Goal: Use online tool/utility: Utilize a website feature to perform a specific function

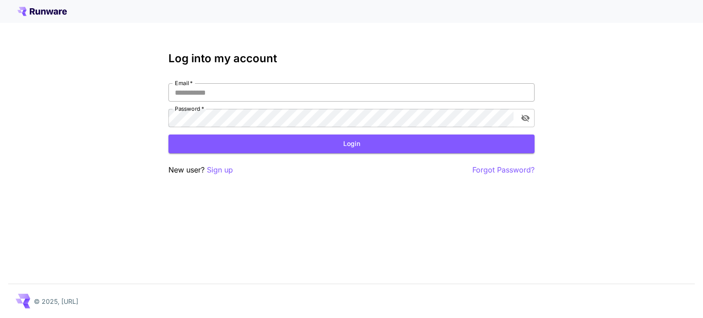
click at [335, 92] on input "Email   *" at bounding box center [351, 92] width 366 height 18
type input "**********"
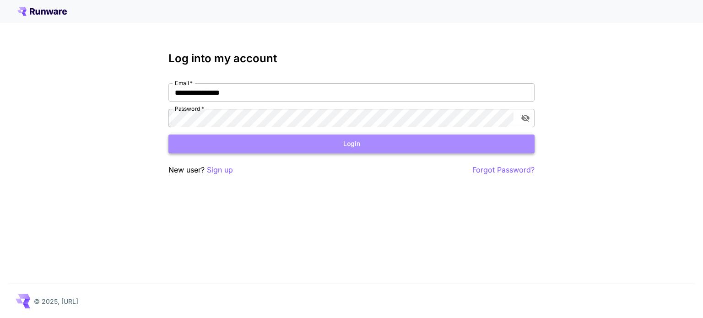
click at [274, 138] on button "Login" at bounding box center [351, 144] width 366 height 19
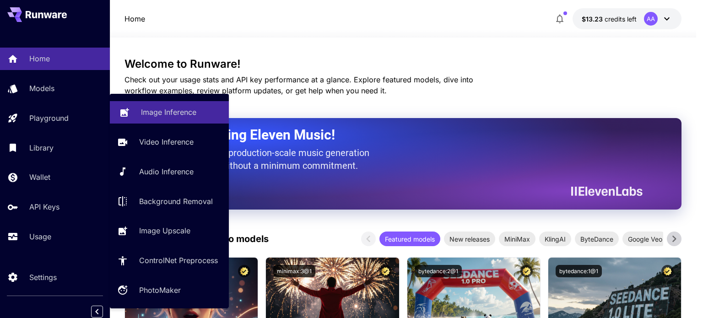
click at [135, 114] on link "Image Inference" at bounding box center [169, 112] width 119 height 22
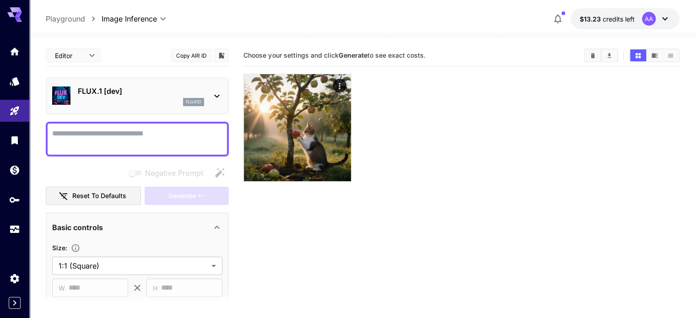
click at [122, 95] on p "FLUX.1 [dev]" at bounding box center [141, 91] width 126 height 11
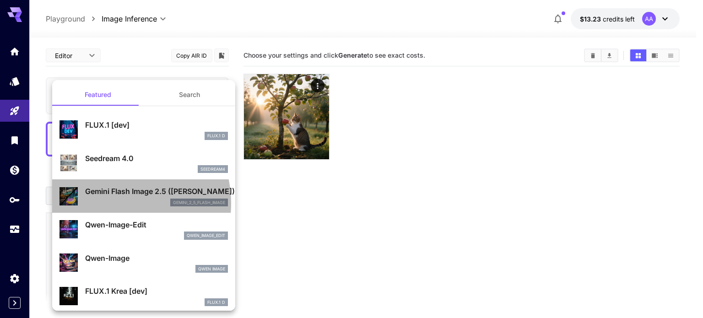
click at [112, 203] on div "gemini_2_5_flash_image" at bounding box center [156, 203] width 143 height 8
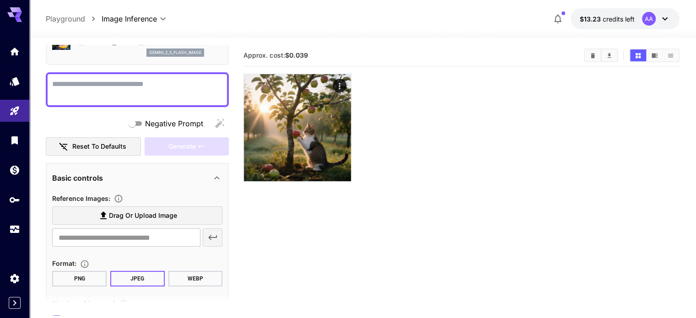
scroll to position [92, 0]
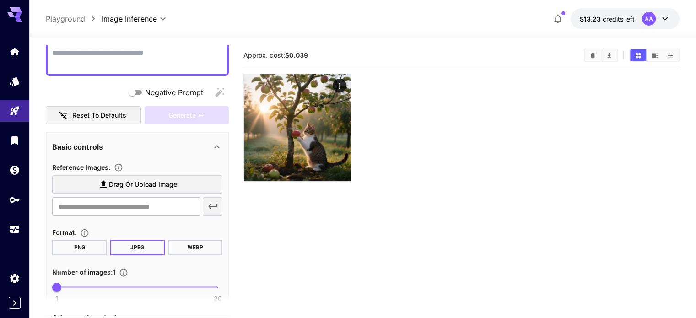
click at [59, 248] on button "PNG" at bounding box center [79, 248] width 54 height 16
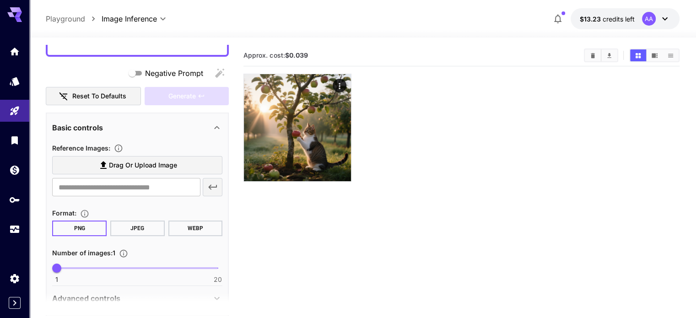
scroll to position [154, 0]
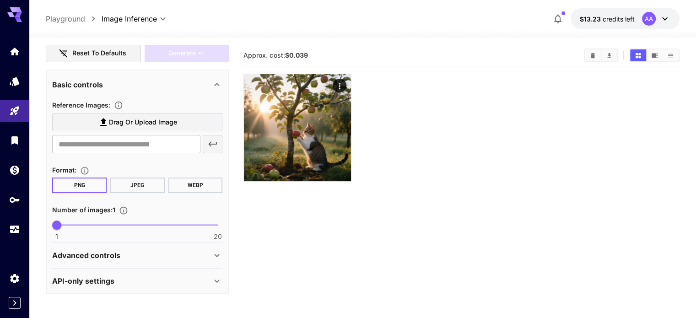
click at [53, 260] on div "Advanced controls" at bounding box center [137, 255] width 170 height 22
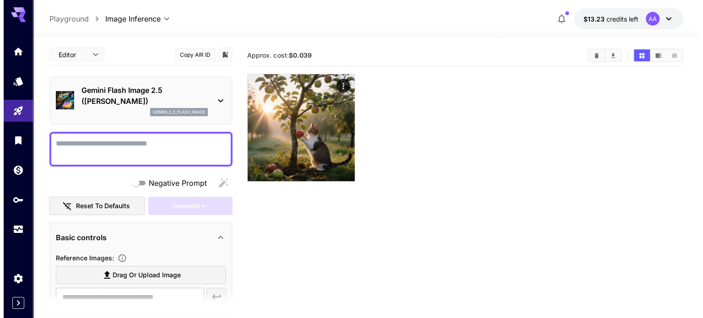
scroll to position [0, 0]
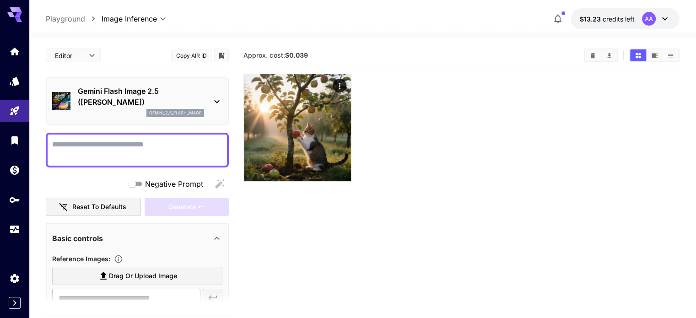
click at [83, 94] on p "Gemini Flash Image 2.5 (Nano Banana)" at bounding box center [141, 97] width 126 height 22
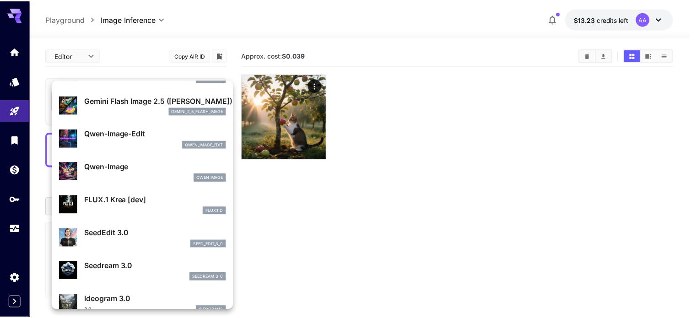
scroll to position [92, 0]
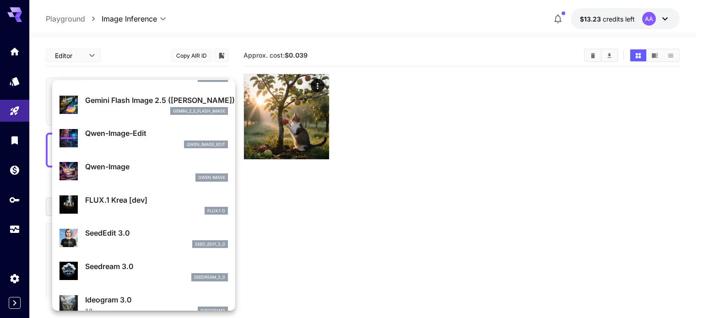
click at [97, 266] on p "Seedream 3.0" at bounding box center [156, 266] width 143 height 11
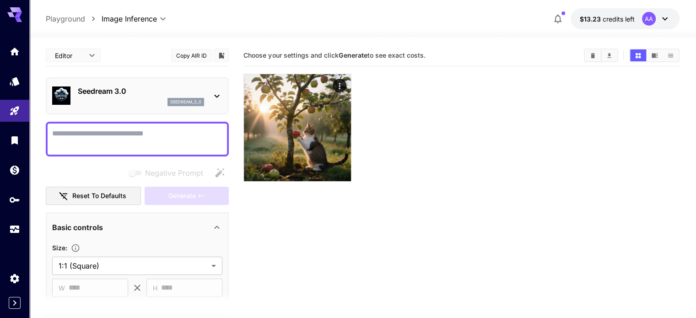
click at [106, 98] on div "seedream_3_0" at bounding box center [141, 102] width 126 height 8
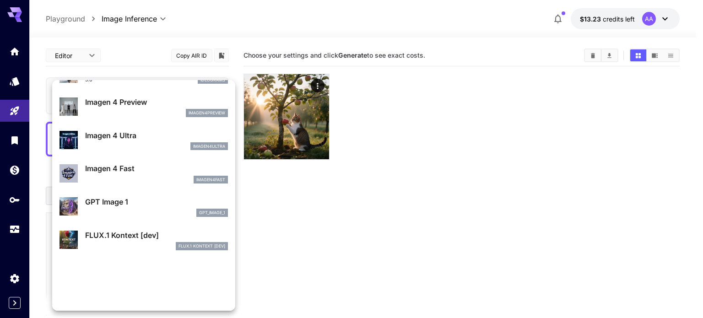
scroll to position [459, 0]
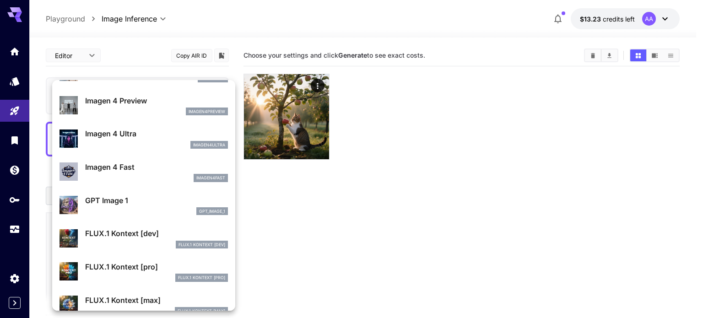
click at [114, 206] on div "GPT Image 1 gpt_image_1" at bounding box center [156, 205] width 143 height 21
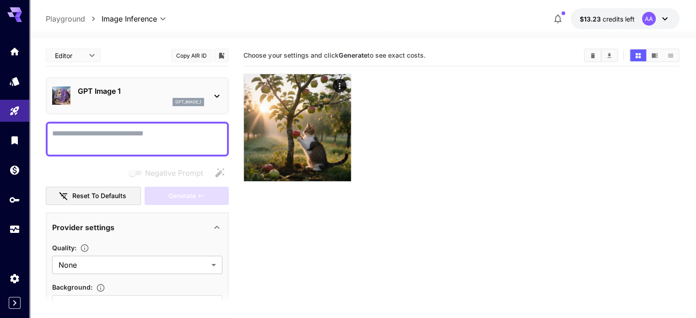
click at [80, 96] on p "GPT Image 1" at bounding box center [141, 91] width 126 height 11
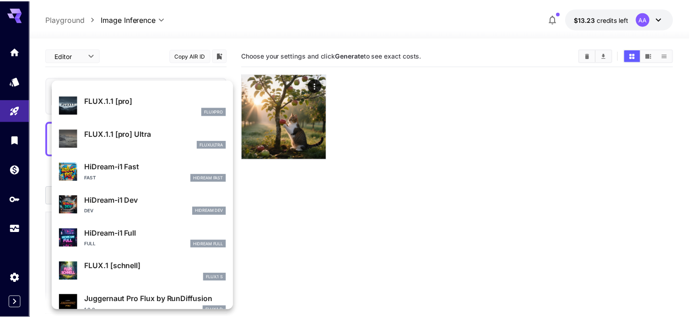
scroll to position [689, 0]
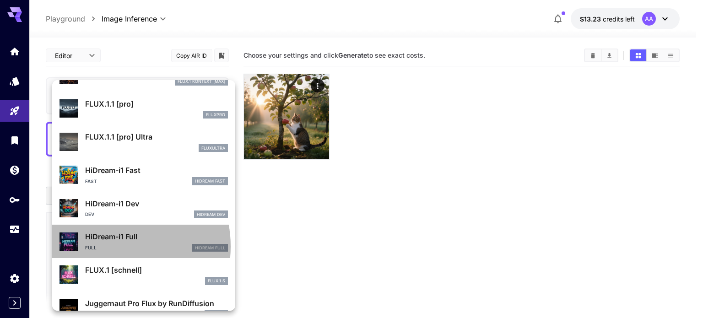
click at [108, 246] on div "Full HiDream Full" at bounding box center [156, 248] width 143 height 8
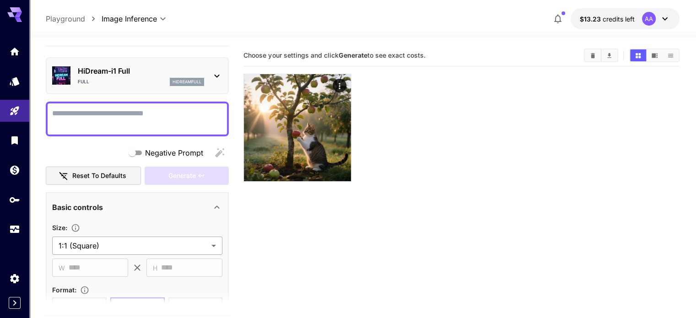
scroll to position [137, 0]
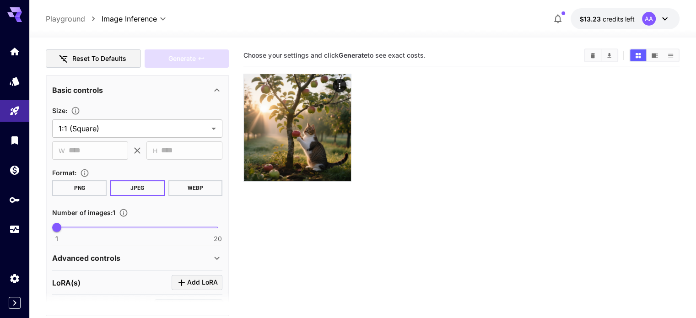
click at [63, 189] on button "PNG" at bounding box center [79, 188] width 54 height 16
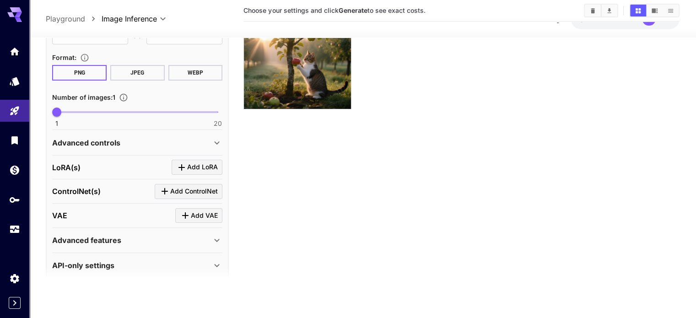
scroll to position [229, 0]
click at [200, 170] on button "Add LoRA" at bounding box center [197, 166] width 51 height 15
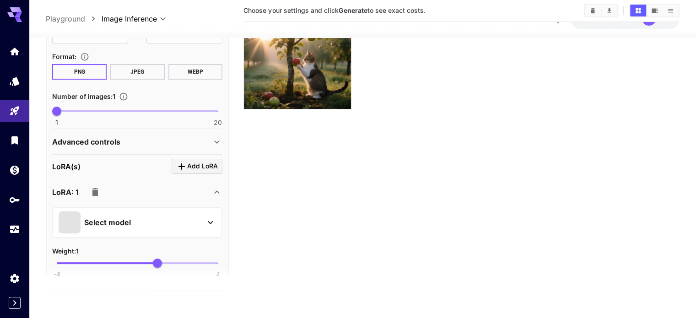
click at [124, 221] on p "Select model" at bounding box center [107, 222] width 47 height 11
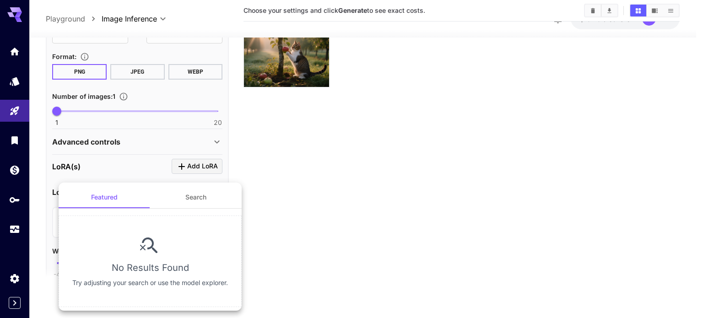
click at [273, 163] on div at bounding box center [351, 159] width 703 height 318
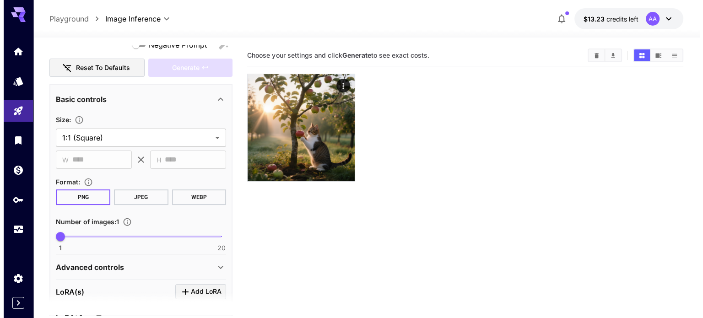
scroll to position [0, 0]
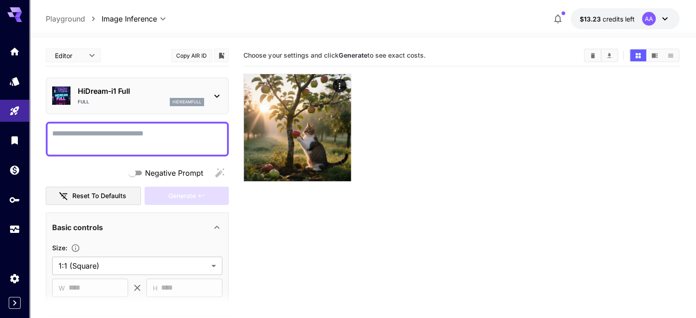
click at [127, 97] on div "HiDream-i1 Full Full hidreamfull" at bounding box center [141, 96] width 126 height 21
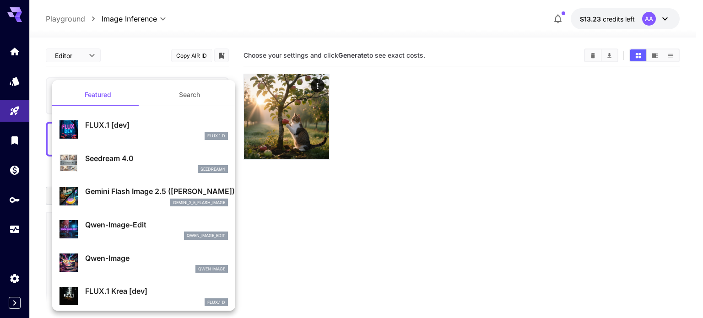
click at [108, 133] on div "FLUX.1 D" at bounding box center [156, 136] width 143 height 8
type input "**"
type input "***"
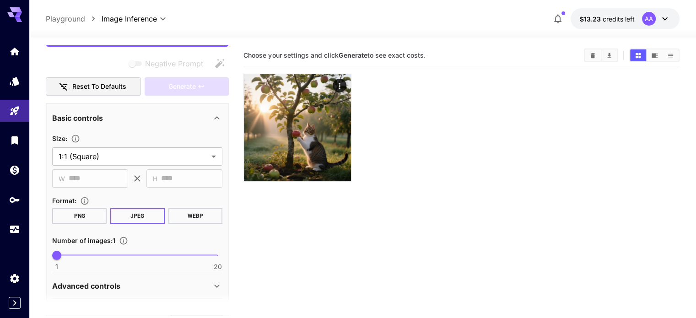
scroll to position [137, 0]
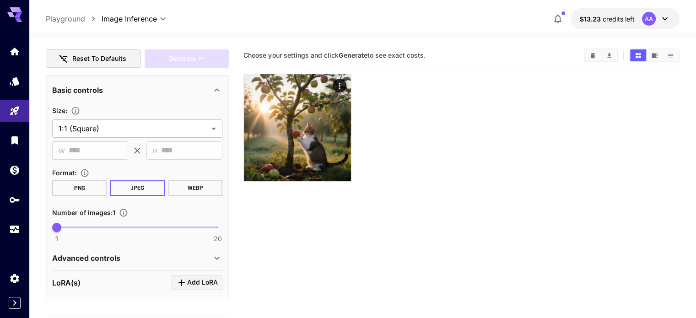
click at [76, 194] on button "PNG" at bounding box center [79, 188] width 54 height 16
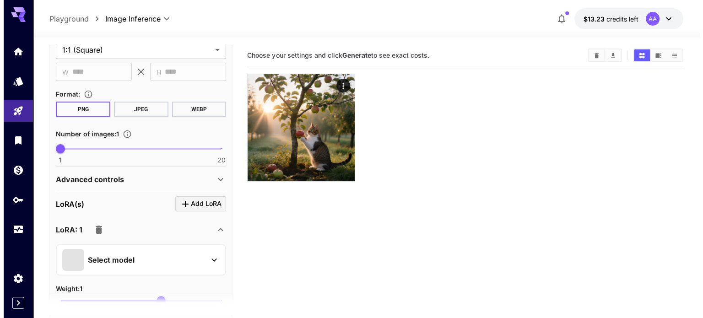
scroll to position [229, 0]
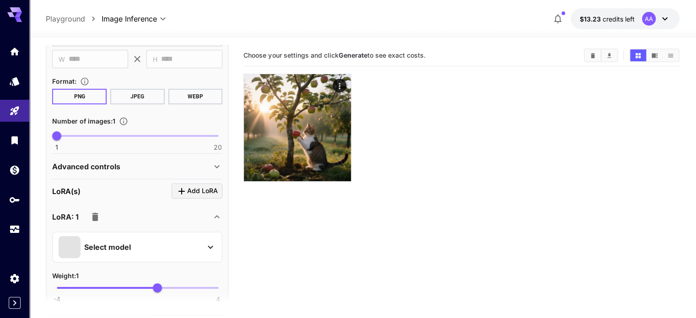
click at [179, 243] on div "Select model" at bounding box center [130, 247] width 143 height 22
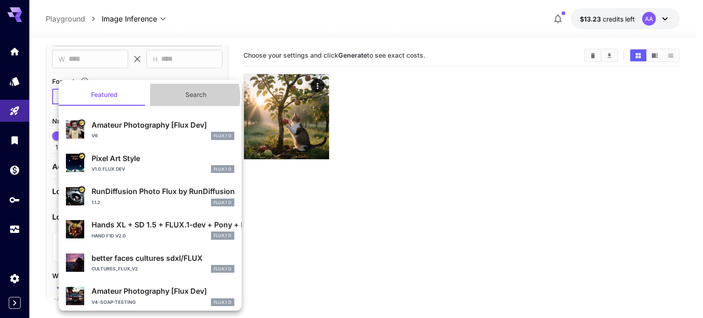
click at [186, 97] on button "Search" at bounding box center [196, 95] width 92 height 22
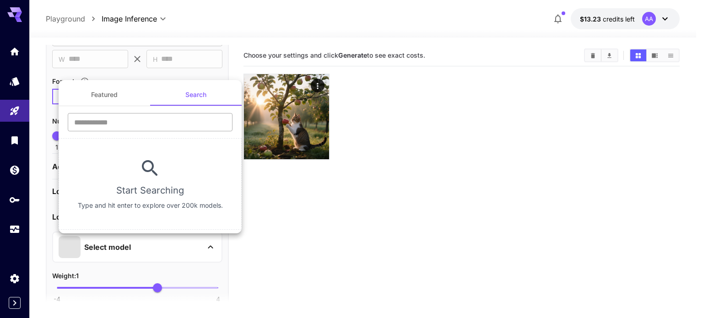
click at [167, 114] on input "text" at bounding box center [150, 122] width 165 height 18
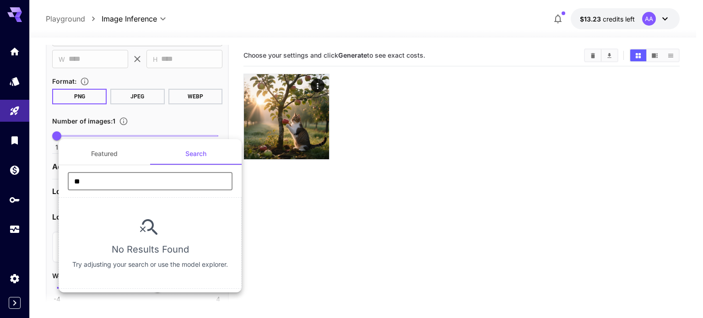
type input "*"
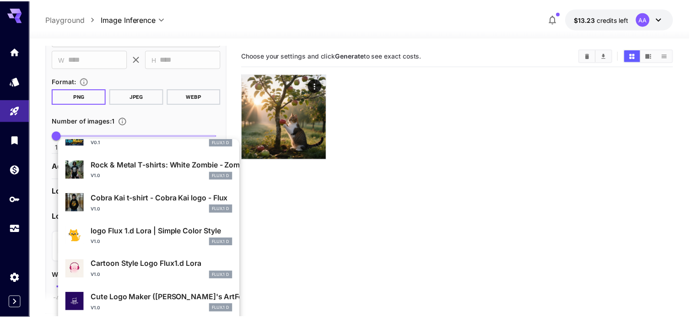
scroll to position [412, 0]
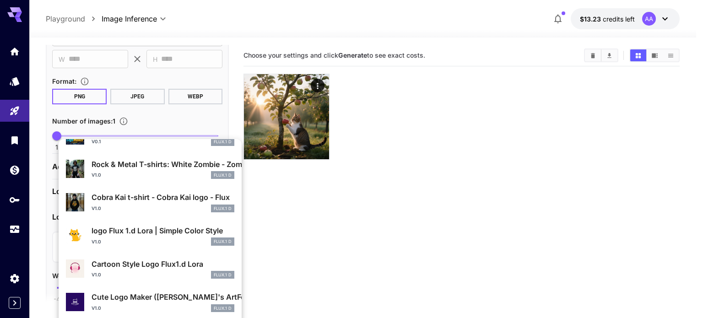
type input "****"
click at [110, 302] on p "Cute Logo Maker (PsiClone's ArtForge MasterKit)" at bounding box center [163, 297] width 143 height 11
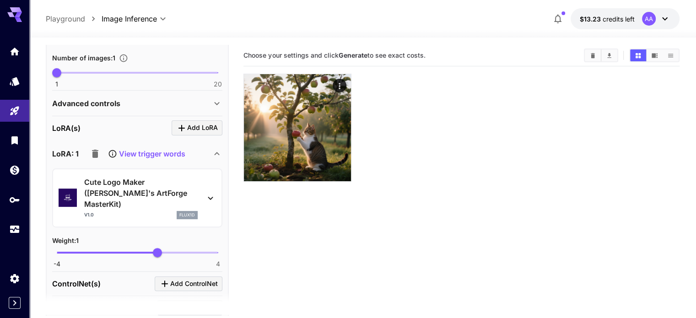
scroll to position [406, 0]
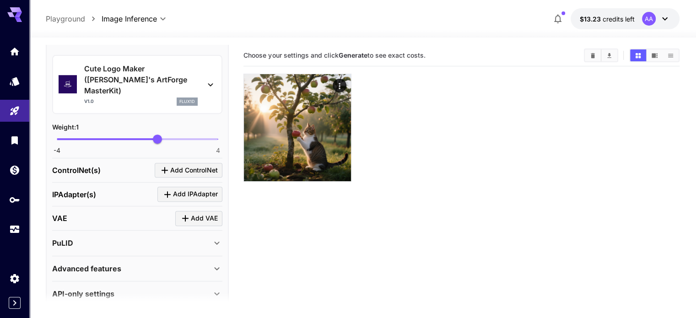
click at [122, 263] on div "Advanced features" at bounding box center [131, 268] width 159 height 11
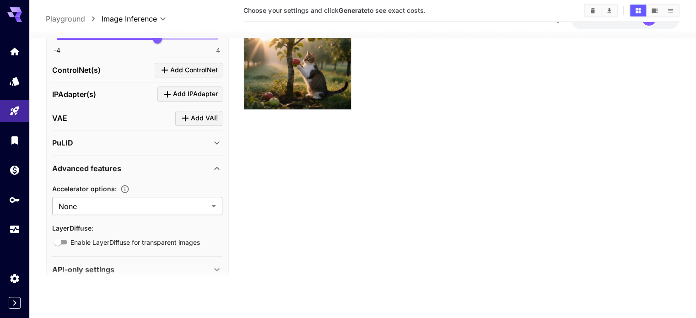
scroll to position [72, 0]
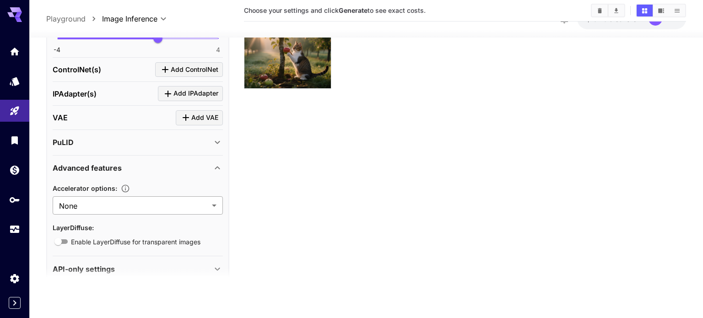
click at [118, 183] on body "**********" at bounding box center [351, 123] width 703 height 390
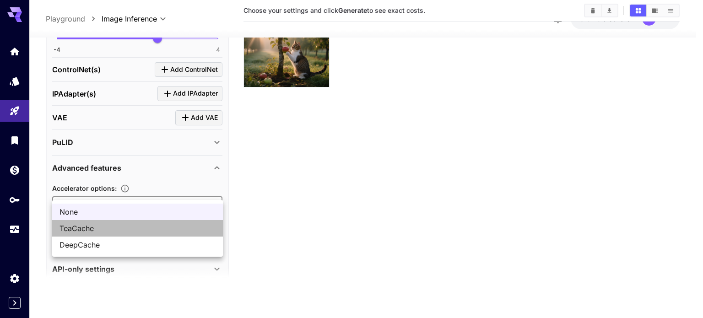
click at [100, 222] on li "TeaCache" at bounding box center [137, 228] width 171 height 16
type input "********"
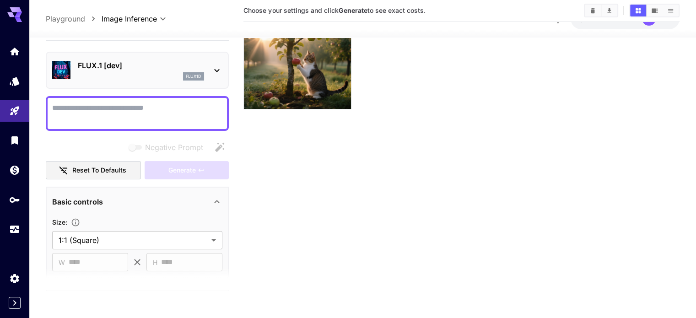
scroll to position [0, 0]
click at [94, 117] on textarea "Negative Prompt" at bounding box center [137, 114] width 170 height 22
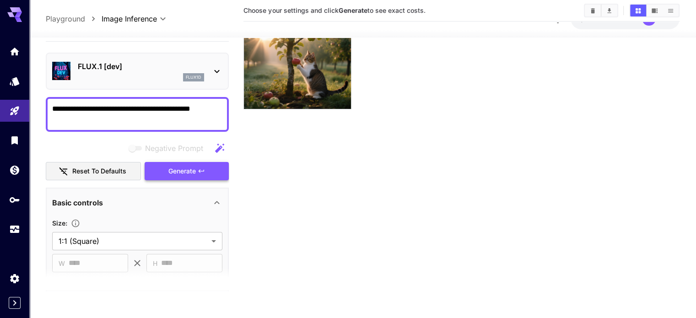
click at [173, 172] on span "Generate" at bounding box center [181, 171] width 27 height 11
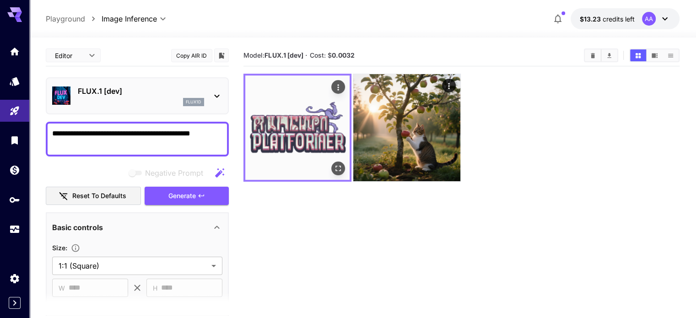
click at [311, 101] on img at bounding box center [297, 128] width 104 height 104
click at [273, 124] on img at bounding box center [297, 128] width 104 height 104
click at [334, 164] on icon "Open in fullscreen" at bounding box center [338, 168] width 9 height 9
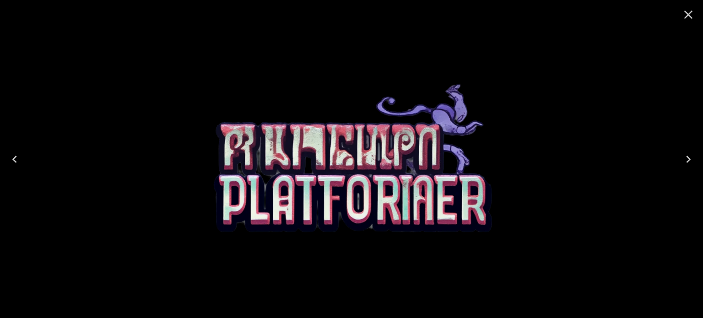
click at [685, 13] on icon "Close" at bounding box center [688, 14] width 15 height 15
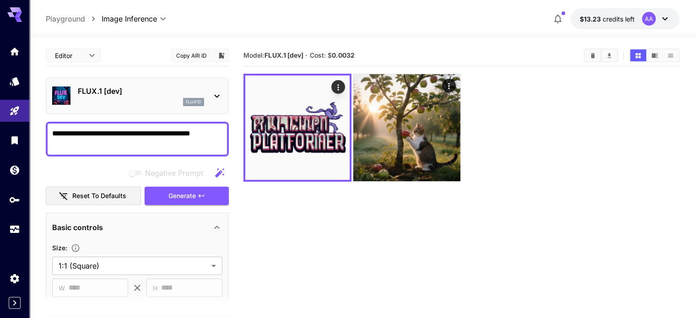
click at [163, 136] on textarea "**********" at bounding box center [137, 139] width 170 height 22
click at [214, 131] on textarea "**********" at bounding box center [137, 139] width 170 height 22
click at [220, 173] on icon "button" at bounding box center [219, 172] width 9 height 9
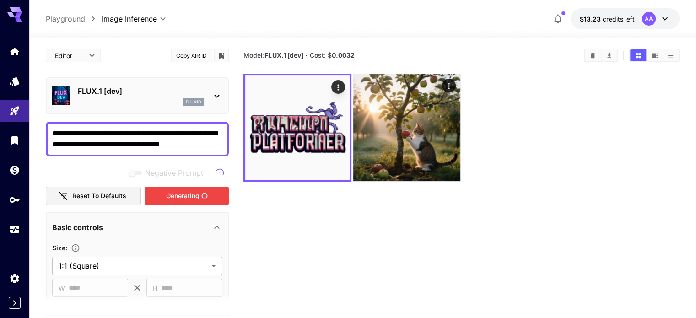
type textarea "**********"
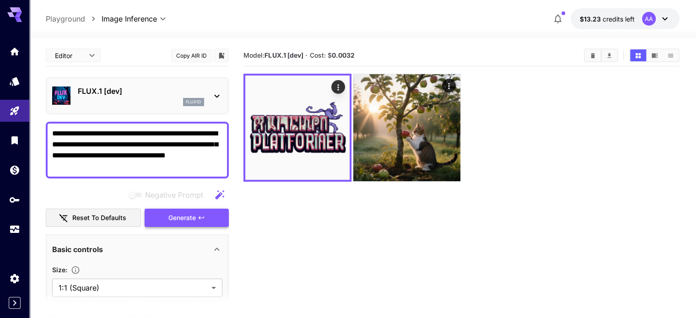
click at [168, 216] on span "Generate" at bounding box center [181, 217] width 27 height 11
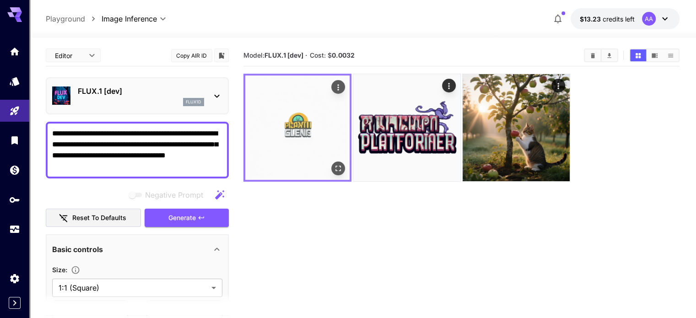
click at [280, 135] on img at bounding box center [297, 128] width 104 height 104
click at [314, 136] on img at bounding box center [297, 128] width 104 height 104
click at [334, 164] on icon "Open in fullscreen" at bounding box center [338, 168] width 9 height 9
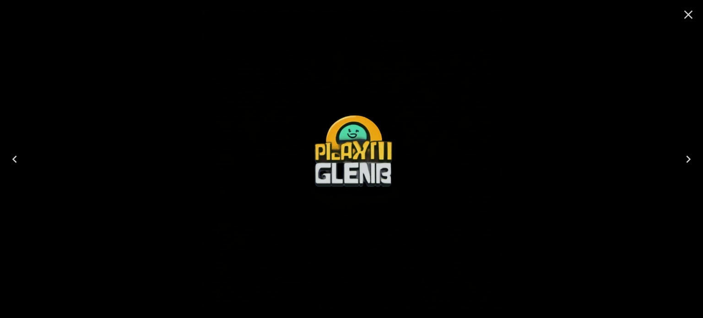
click at [690, 15] on icon "Close" at bounding box center [688, 14] width 15 height 15
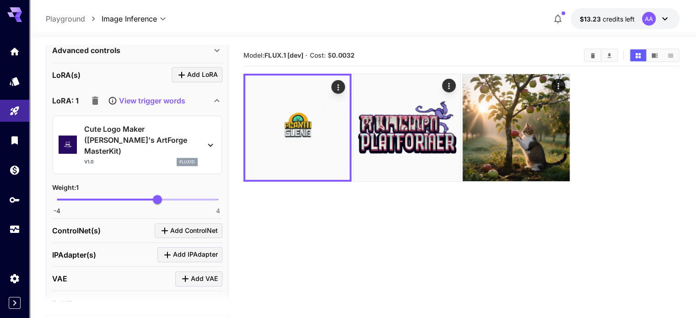
scroll to position [366, 0]
click at [167, 145] on div "Cute Logo Maker (PsiClone's ArtForge MasterKit) v1.0 flux1d" at bounding box center [141, 145] width 114 height 43
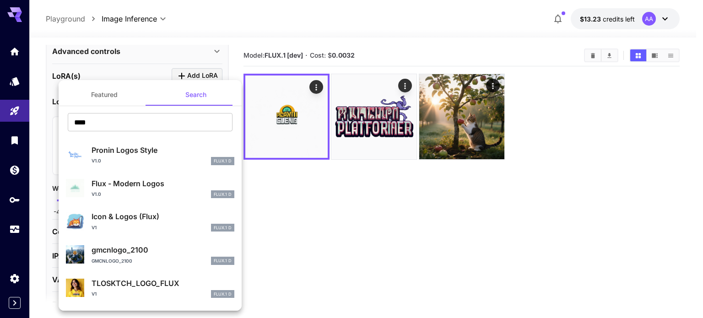
click at [115, 222] on div "Icon & Logos (Flux) V1 FLUX.1 D" at bounding box center [163, 221] width 143 height 21
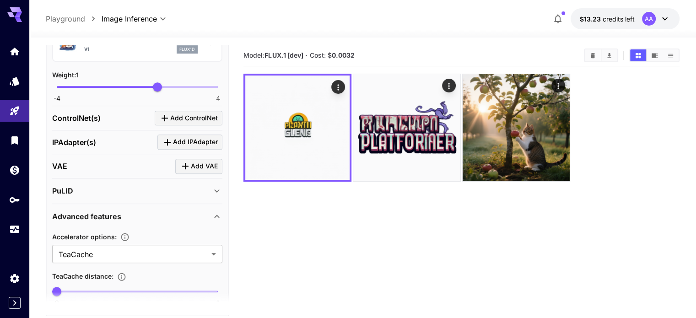
scroll to position [503, 0]
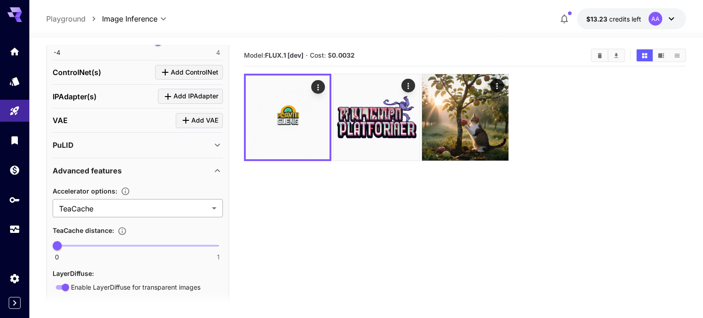
click at [97, 208] on body "**********" at bounding box center [351, 195] width 703 height 390
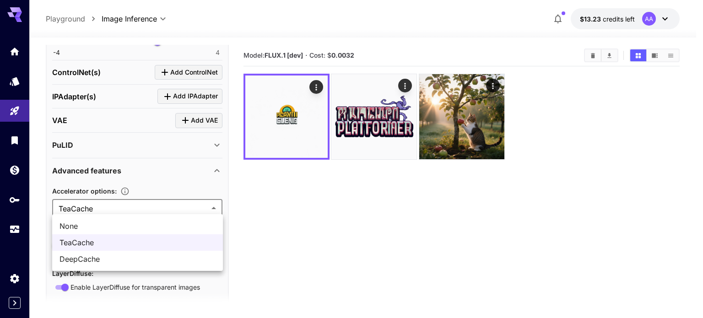
click at [75, 257] on span "DeepCache" at bounding box center [138, 259] width 156 height 11
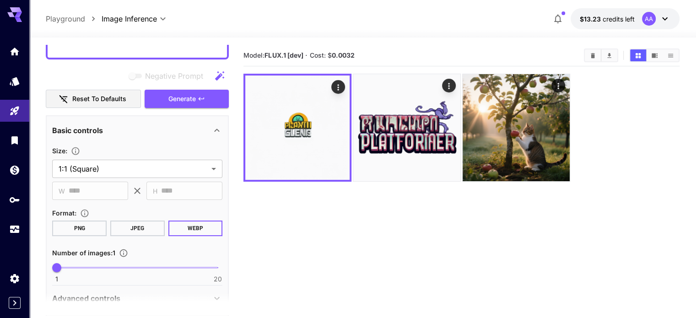
scroll to position [92, 0]
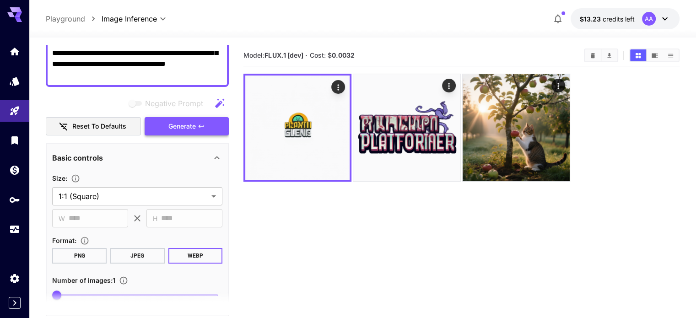
click at [168, 121] on span "Generate" at bounding box center [181, 126] width 27 height 11
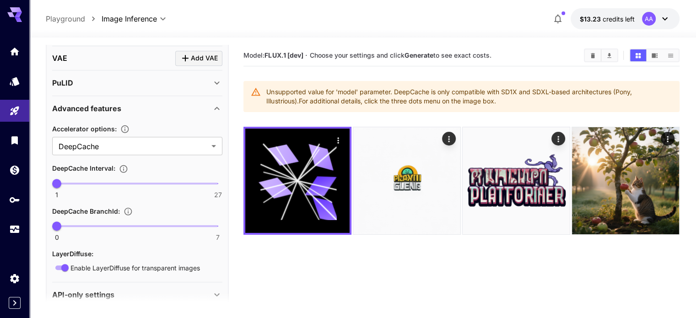
scroll to position [578, 0]
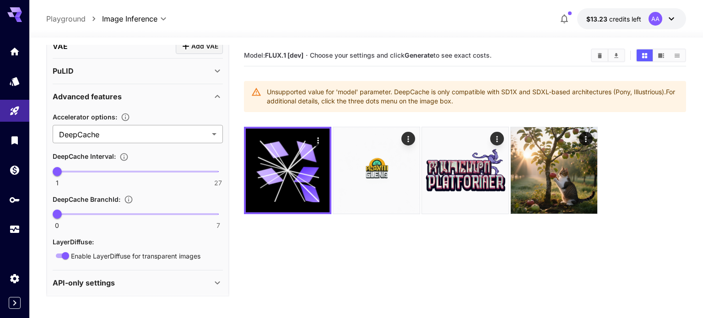
click at [96, 133] on body "**********" at bounding box center [351, 195] width 703 height 390
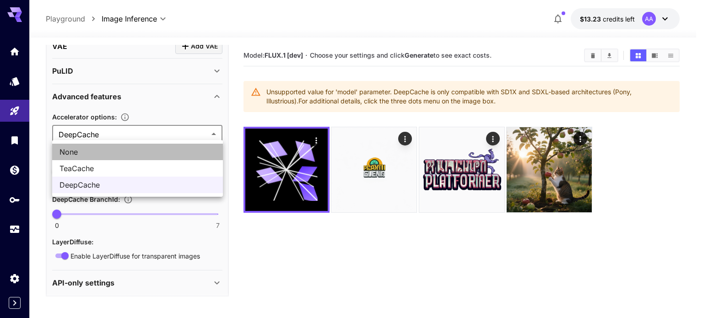
click at [85, 144] on li "None" at bounding box center [137, 152] width 171 height 16
type input "****"
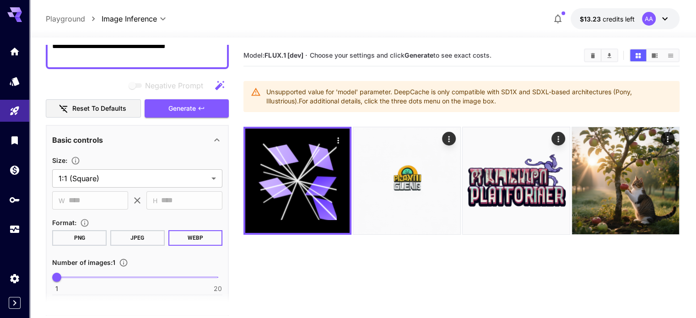
scroll to position [81, 0]
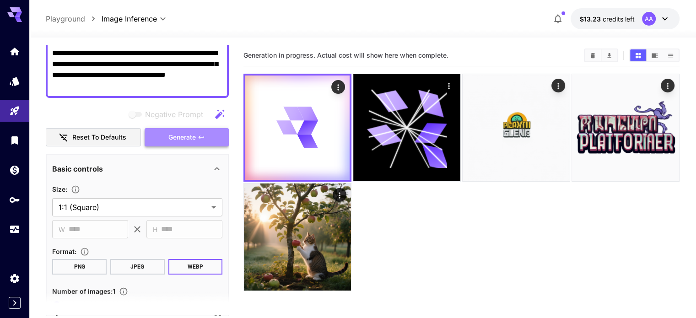
click at [170, 132] on span "Generate" at bounding box center [181, 137] width 27 height 11
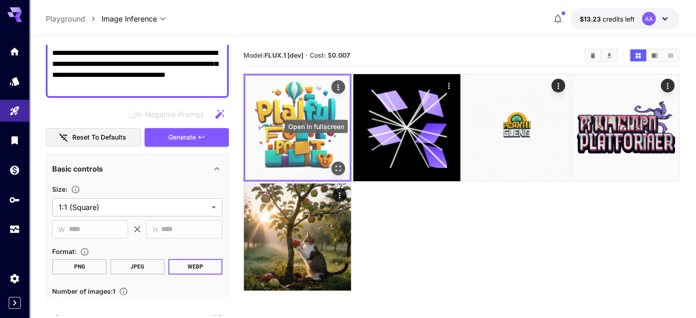
click at [331, 162] on button "Open in fullscreen" at bounding box center [338, 169] width 14 height 14
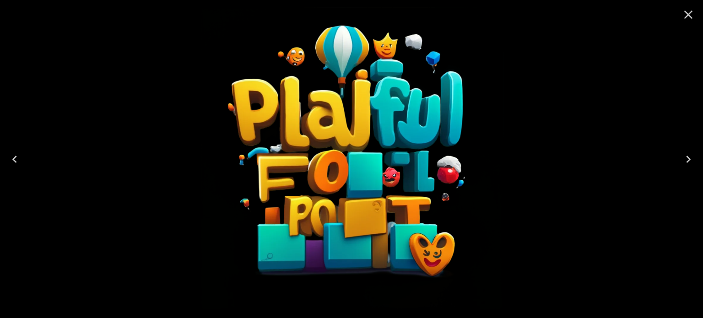
click at [692, 13] on icon "Close" at bounding box center [688, 14] width 15 height 15
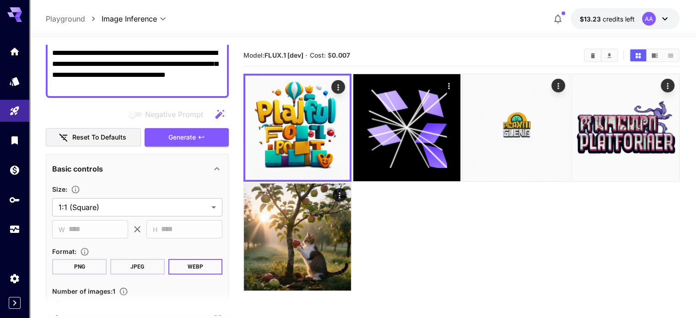
drag, startPoint x: 95, startPoint y: 87, endPoint x: 42, endPoint y: 53, distance: 63.5
click at [42, 53] on section "**********" at bounding box center [362, 214] width 667 height 353
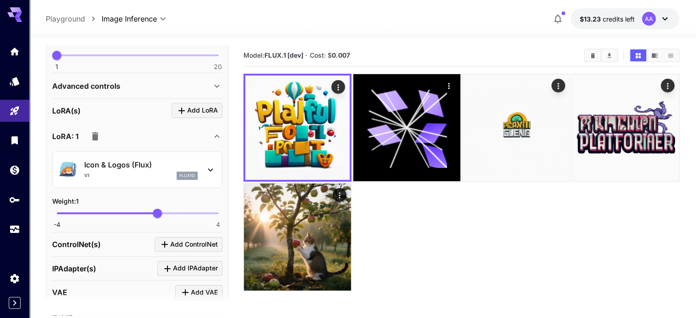
scroll to position [355, 0]
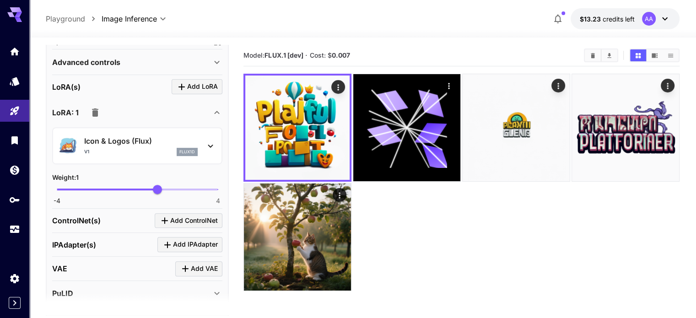
click at [159, 139] on p "Icon & Logos (Flux)" at bounding box center [141, 140] width 114 height 11
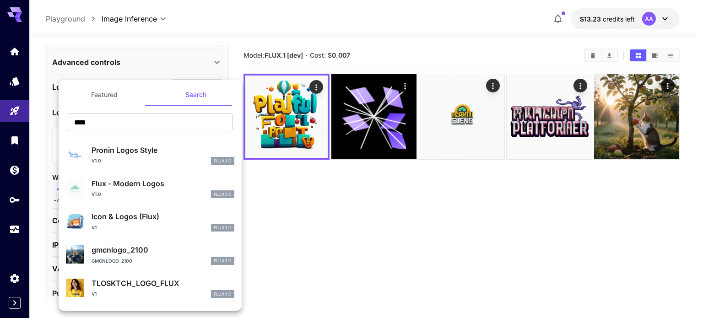
click at [155, 181] on p "Flux - Modern Logos" at bounding box center [163, 183] width 143 height 11
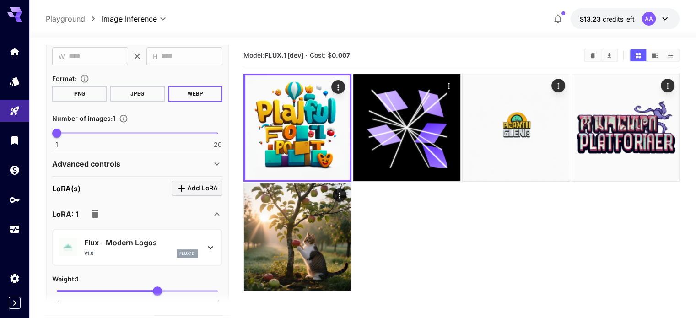
scroll to position [81, 0]
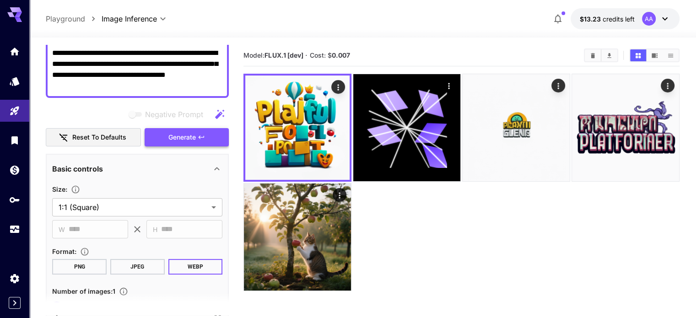
click at [185, 137] on span "Generate" at bounding box center [181, 137] width 27 height 11
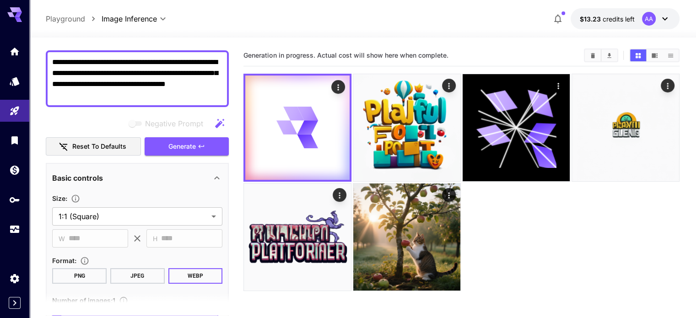
scroll to position [0, 0]
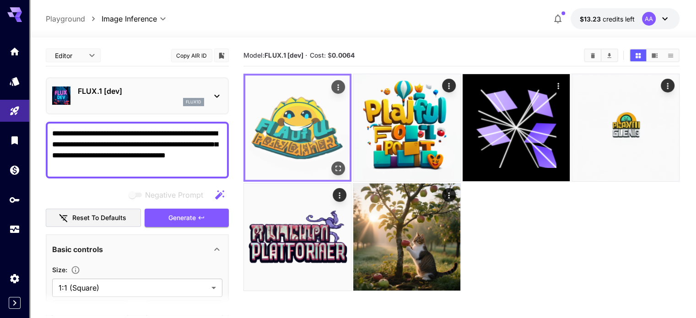
click at [296, 111] on img at bounding box center [297, 128] width 104 height 104
click at [334, 164] on icon "Open in fullscreen" at bounding box center [338, 168] width 9 height 9
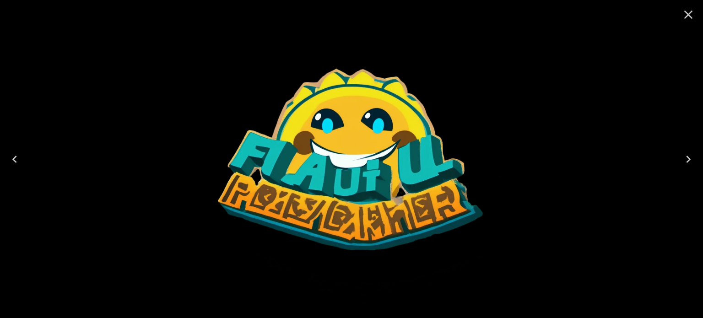
click at [685, 12] on icon "Close" at bounding box center [688, 14] width 15 height 15
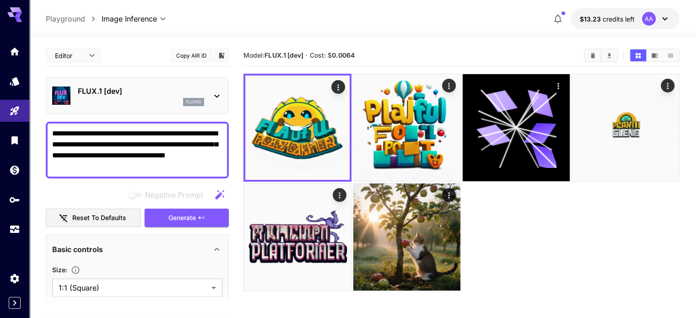
click at [100, 87] on p "FLUX.1 [dev]" at bounding box center [141, 91] width 126 height 11
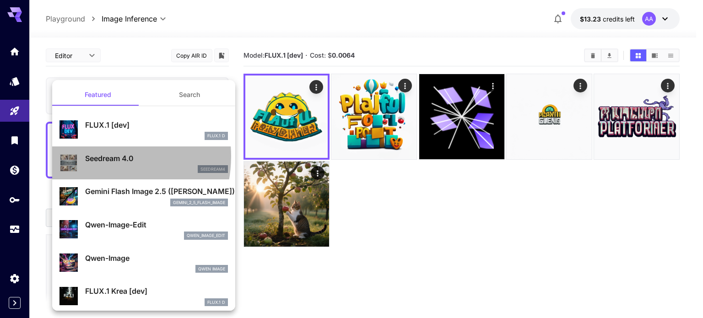
click at [96, 156] on p "Seedream 4.0" at bounding box center [156, 158] width 143 height 11
type input "**********"
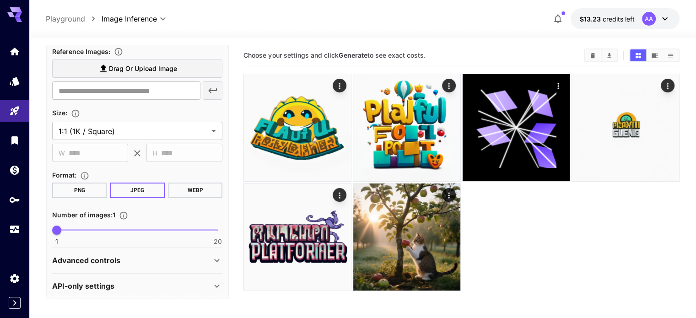
scroll to position [223, 0]
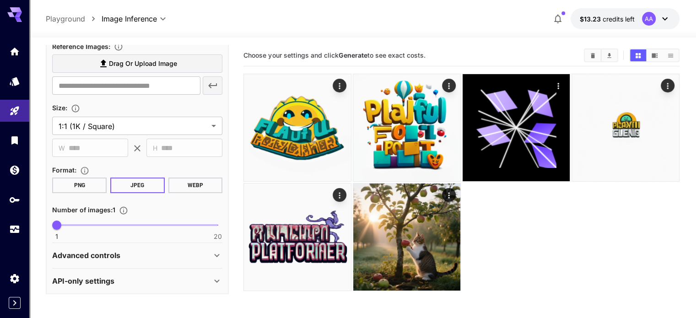
click at [104, 250] on p "Advanced controls" at bounding box center [86, 255] width 68 height 11
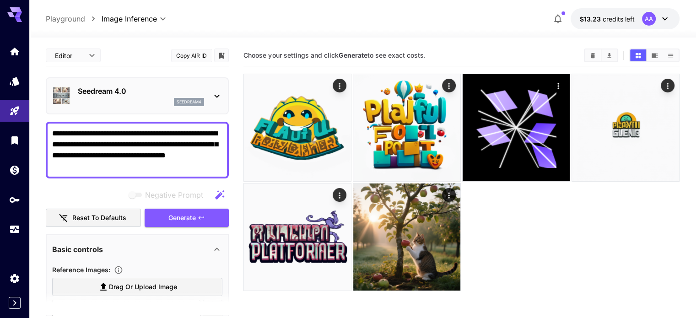
scroll to position [0, 0]
click at [84, 93] on p "Seedream 4.0" at bounding box center [141, 91] width 126 height 11
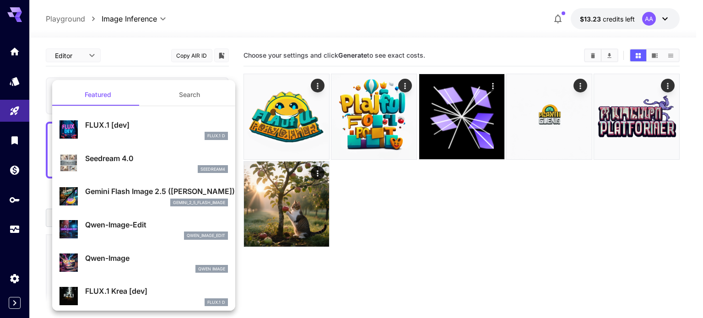
click at [100, 189] on p "Gemini Flash Image 2.5 (Nano Banana)" at bounding box center [156, 191] width 143 height 11
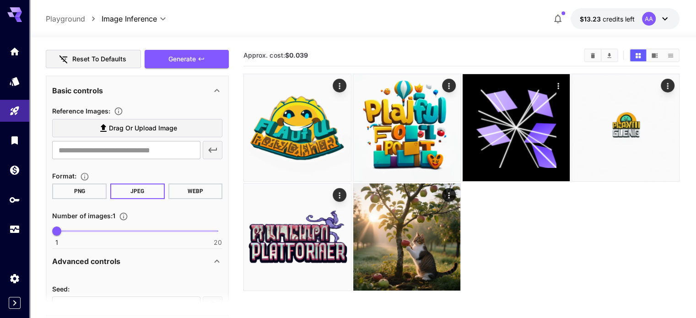
scroll to position [183, 0]
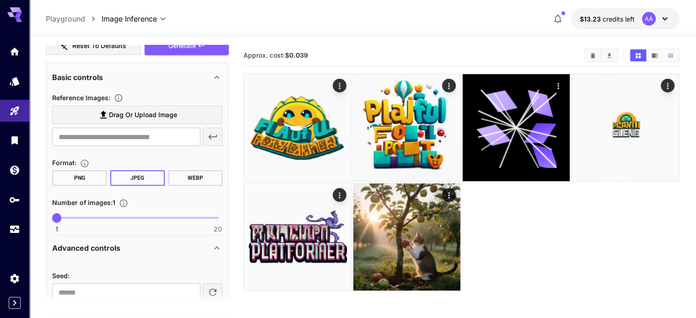
click at [73, 170] on button "PNG" at bounding box center [79, 178] width 54 height 16
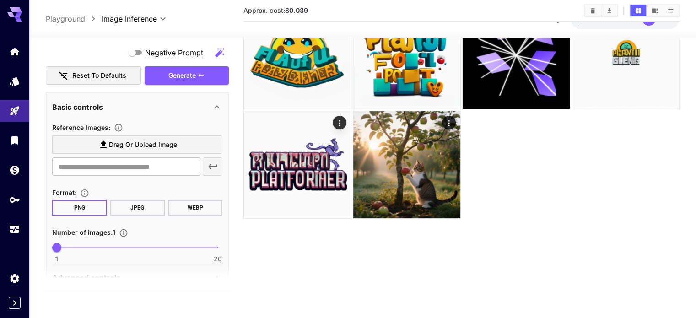
scroll to position [0, 0]
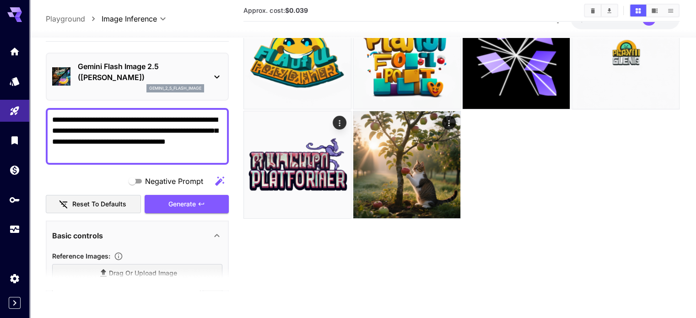
click at [128, 73] on p "Gemini Flash Image 2.5 (Nano Banana)" at bounding box center [141, 72] width 126 height 22
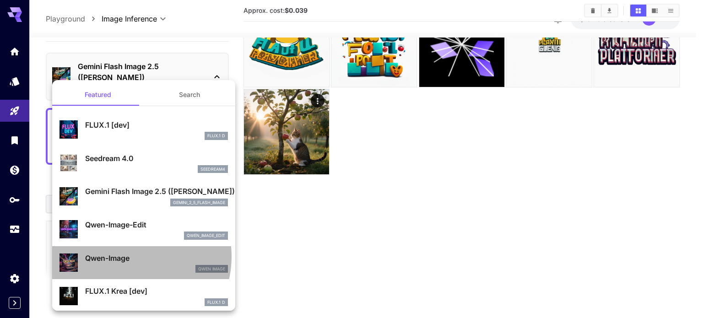
click at [126, 257] on p "Qwen-Image" at bounding box center [156, 258] width 143 height 11
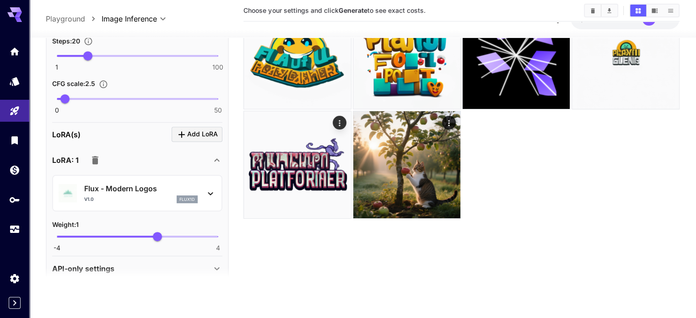
scroll to position [469, 0]
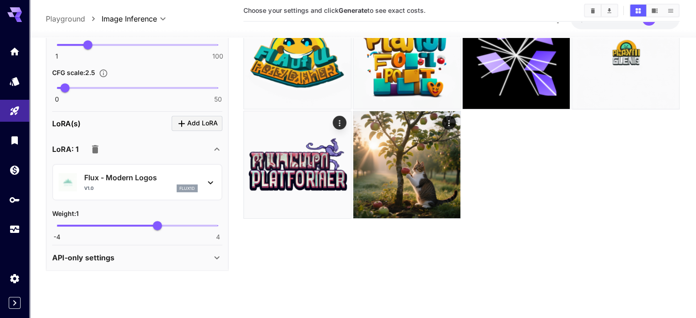
click at [126, 257] on div "API-only settings" at bounding box center [131, 258] width 159 height 11
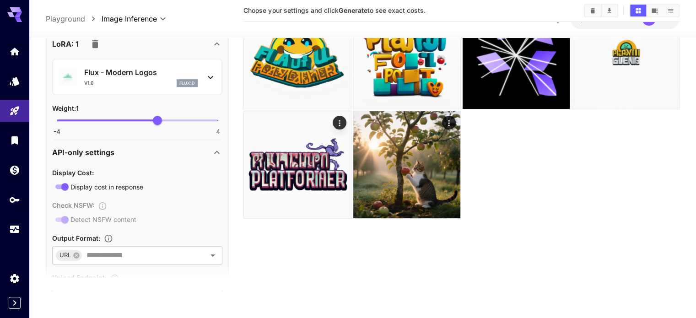
scroll to position [624, 0]
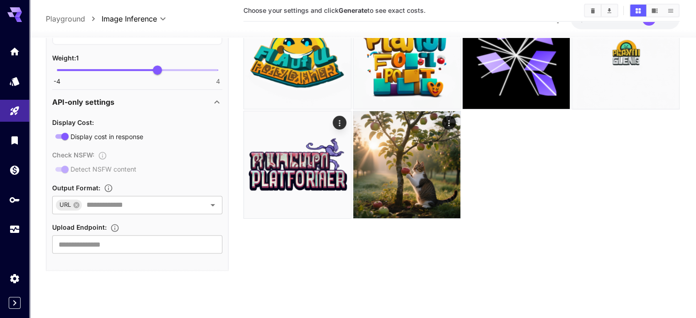
click at [171, 97] on div "API-only settings" at bounding box center [131, 102] width 159 height 11
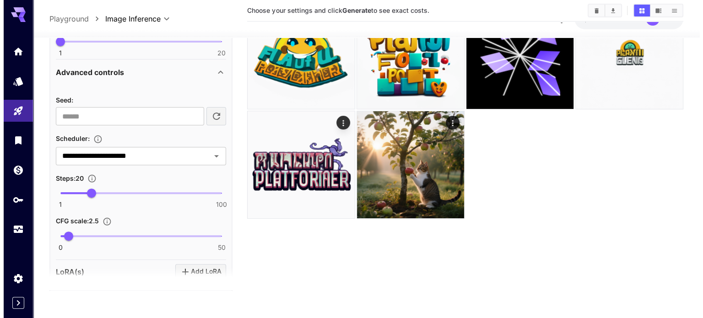
scroll to position [0, 0]
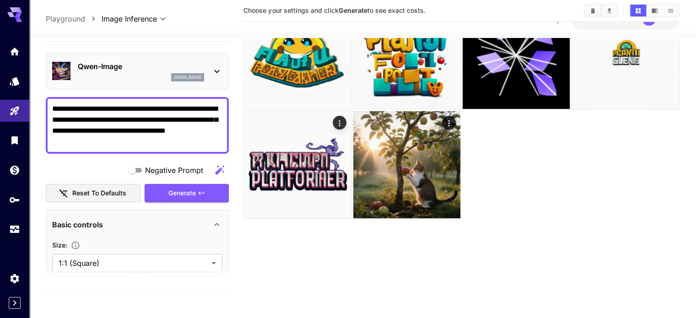
click at [96, 71] on p "Qwen-Image" at bounding box center [141, 66] width 126 height 11
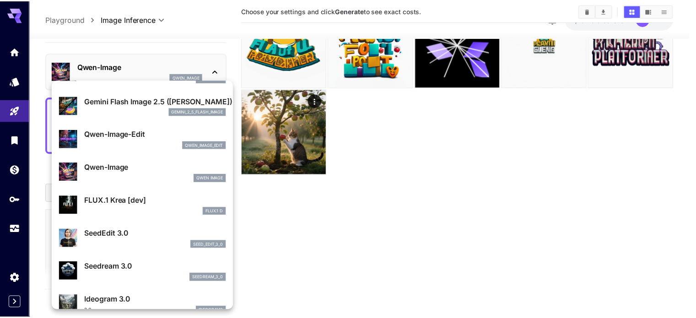
scroll to position [92, 0]
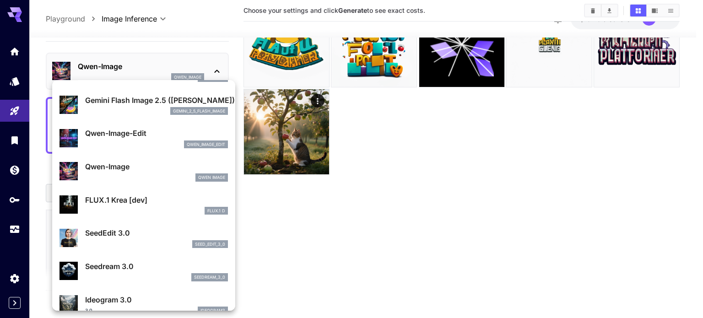
click at [107, 202] on p "FLUX.1 Krea [dev]" at bounding box center [156, 200] width 143 height 11
type input "**"
type input "***"
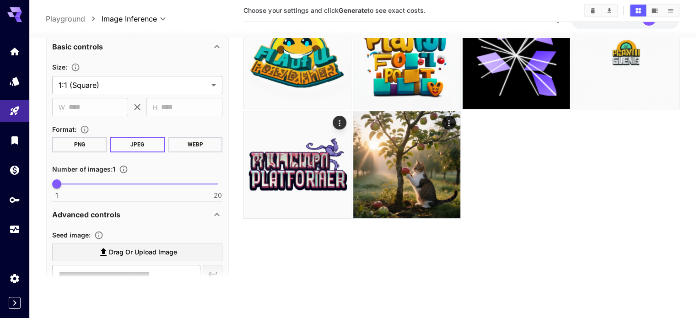
scroll to position [183, 0]
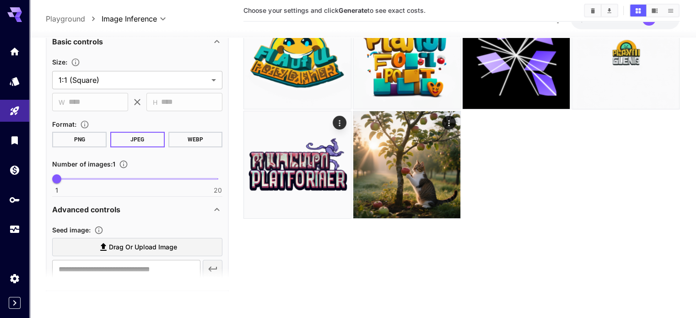
click at [70, 141] on button "PNG" at bounding box center [79, 140] width 54 height 16
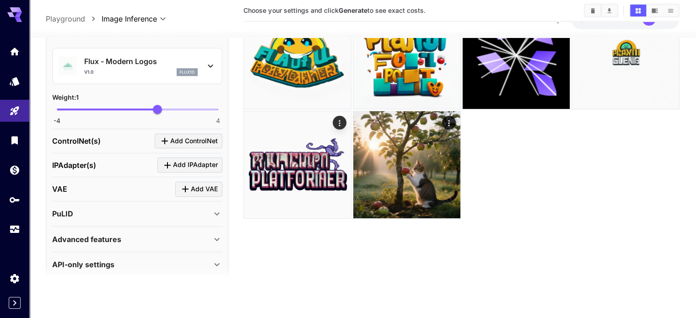
scroll to position [869, 0]
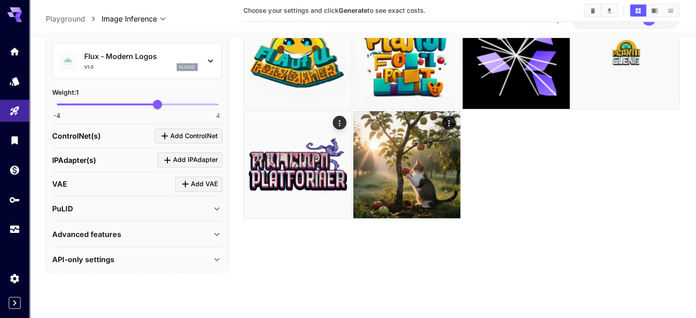
click at [143, 229] on div "Advanced features" at bounding box center [131, 234] width 159 height 11
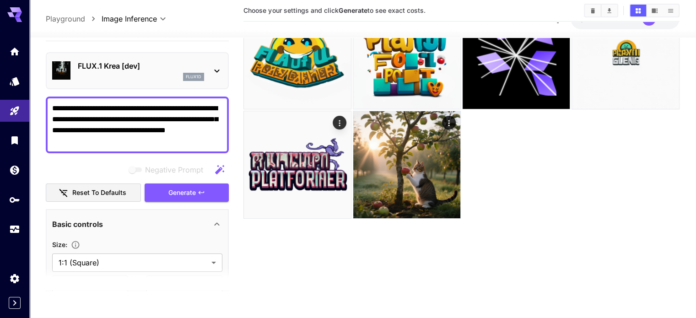
scroll to position [0, 0]
click at [170, 186] on button "Generate" at bounding box center [187, 193] width 84 height 19
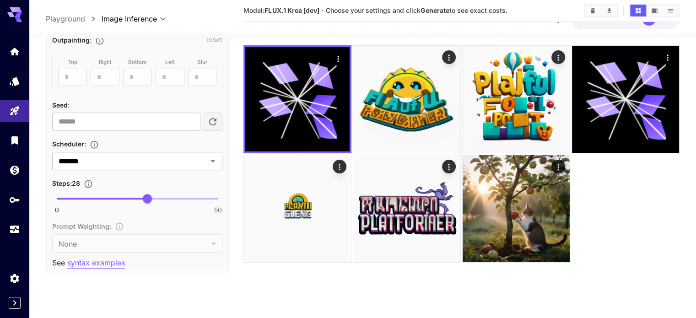
scroll to position [503, 0]
drag, startPoint x: 140, startPoint y: 193, endPoint x: 121, endPoint y: 199, distance: 19.8
click at [121, 199] on span "20" at bounding box center [121, 197] width 9 height 9
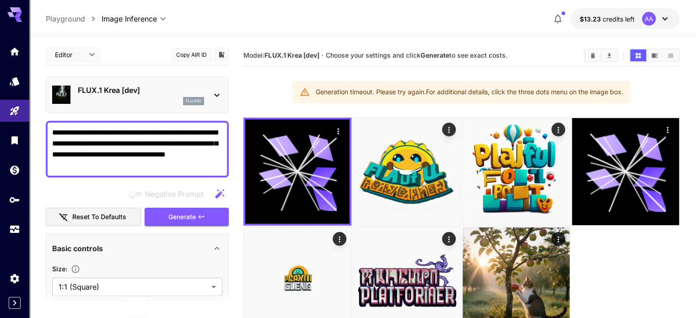
scroll to position [0, 0]
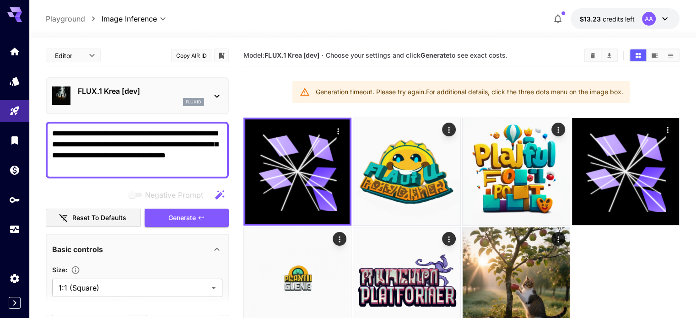
click at [174, 203] on div "Negative Prompt" at bounding box center [137, 195] width 183 height 18
click at [177, 216] on span "Generate" at bounding box center [181, 217] width 27 height 11
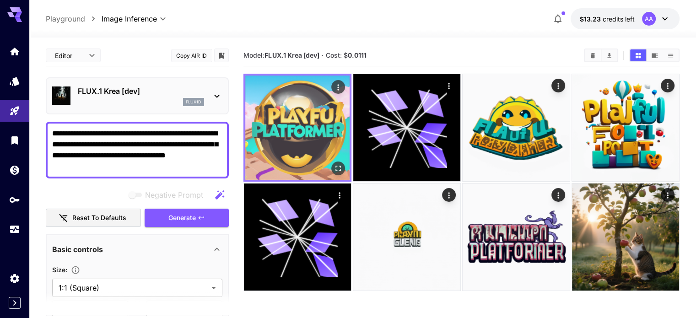
click at [293, 86] on img at bounding box center [297, 128] width 104 height 104
click at [334, 164] on icon "Open in fullscreen" at bounding box center [338, 168] width 9 height 9
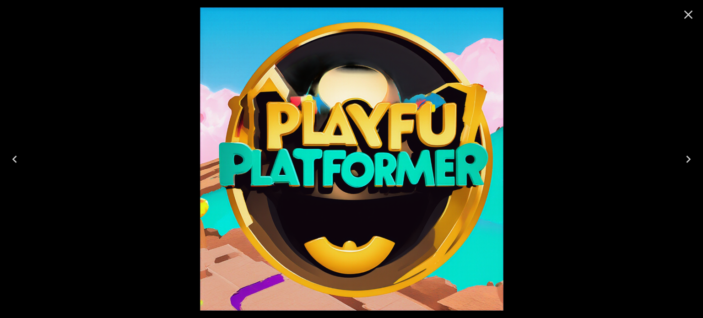
click at [693, 17] on icon "Close" at bounding box center [688, 14] width 15 height 15
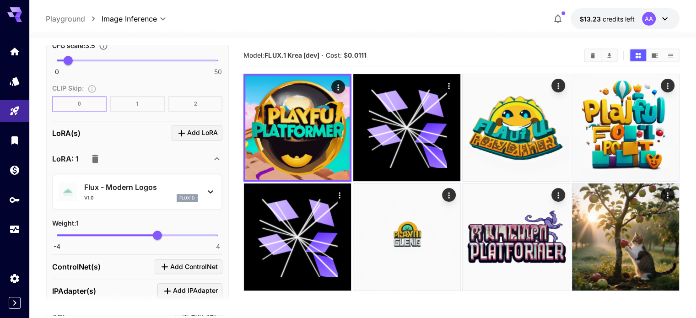
scroll to position [762, 0]
click at [100, 185] on p "Flux - Modern Logos" at bounding box center [141, 188] width 114 height 11
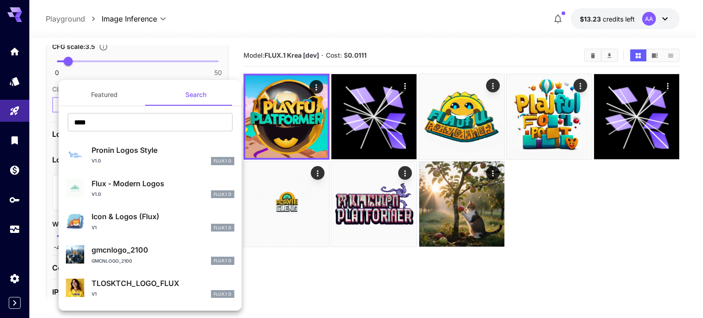
click at [130, 164] on div "v1.0 FLUX.1 D" at bounding box center [163, 161] width 143 height 8
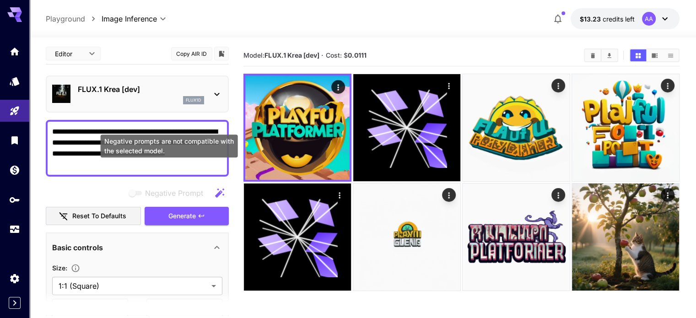
scroll to position [0, 0]
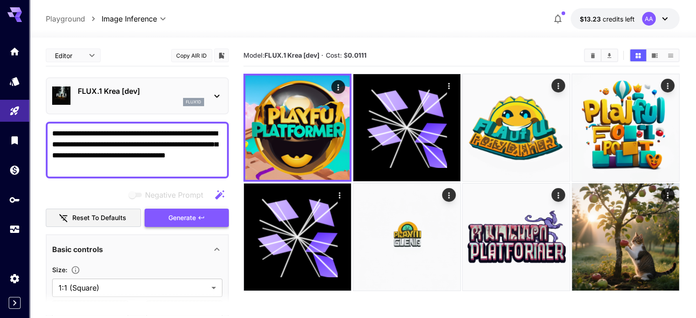
click at [175, 219] on span "Generate" at bounding box center [181, 217] width 27 height 11
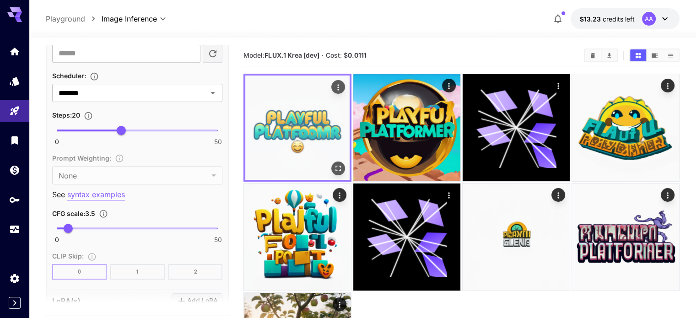
click at [261, 139] on img at bounding box center [297, 128] width 104 height 104
click at [334, 164] on icon "Open in fullscreen" at bounding box center [338, 168] width 9 height 9
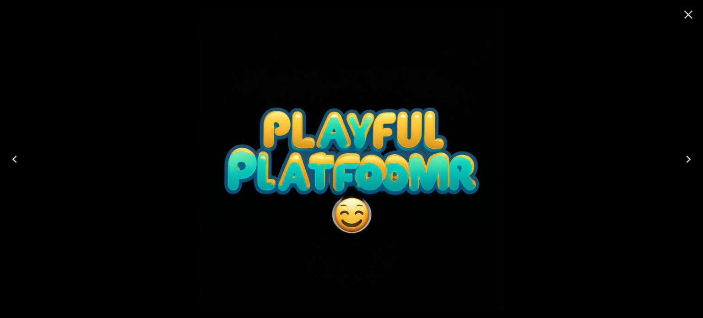
click at [692, 17] on icon "Close" at bounding box center [688, 15] width 9 height 9
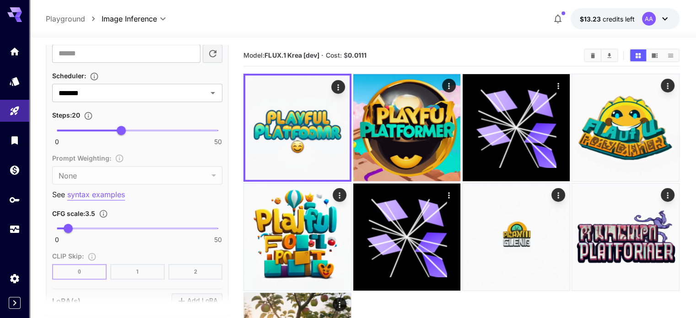
click at [73, 192] on p "syntax examples" at bounding box center [96, 194] width 58 height 11
type input "**"
drag, startPoint x: 120, startPoint y: 124, endPoint x: 131, endPoint y: 121, distance: 11.3
click at [131, 126] on span "23" at bounding box center [130, 130] width 9 height 9
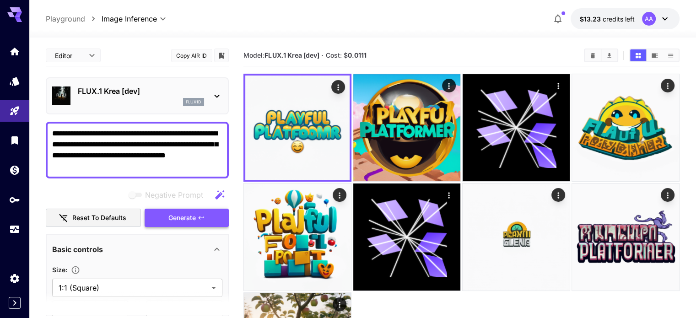
click at [156, 219] on button "Generate" at bounding box center [187, 218] width 84 height 19
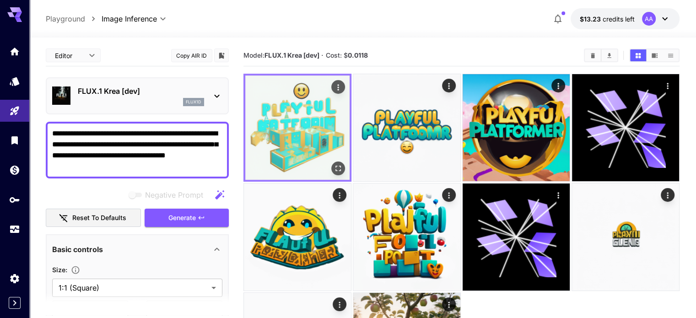
click at [268, 115] on img at bounding box center [297, 128] width 104 height 104
click at [334, 164] on icon "Open in fullscreen" at bounding box center [338, 168] width 9 height 9
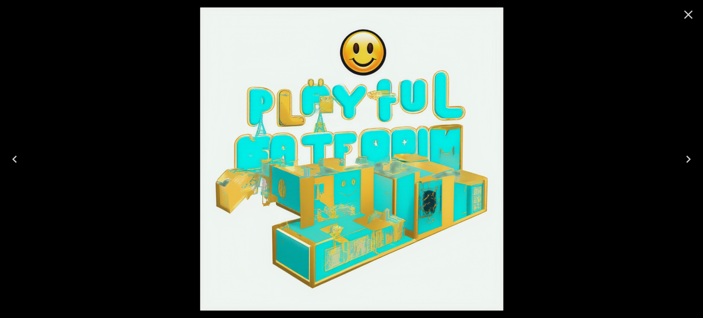
click at [688, 18] on icon "Close" at bounding box center [688, 14] width 15 height 15
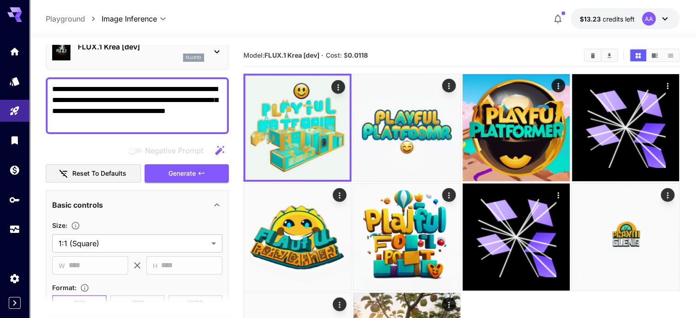
scroll to position [46, 0]
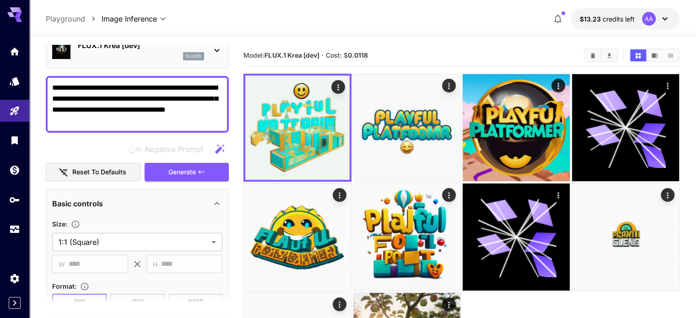
click at [132, 85] on textarea "**********" at bounding box center [137, 104] width 170 height 44
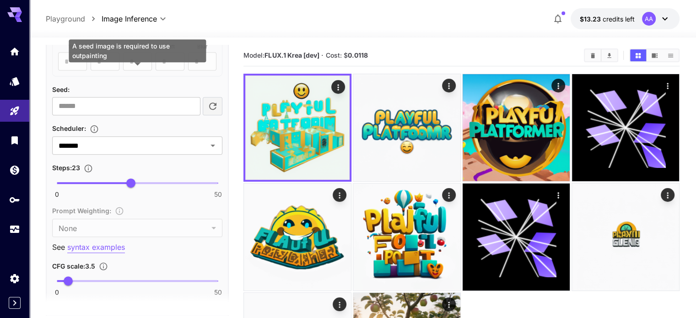
scroll to position [549, 0]
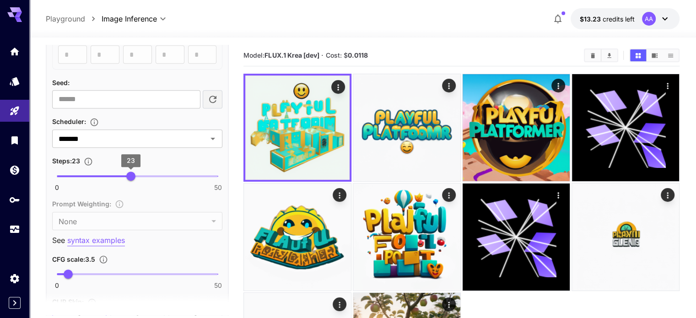
type textarea "**********"
type input "**"
drag, startPoint x: 129, startPoint y: 169, endPoint x: 136, endPoint y: 166, distance: 7.6
click at [136, 172] on span "25" at bounding box center [137, 176] width 9 height 9
click at [133, 137] on input "*******" at bounding box center [124, 138] width 138 height 13
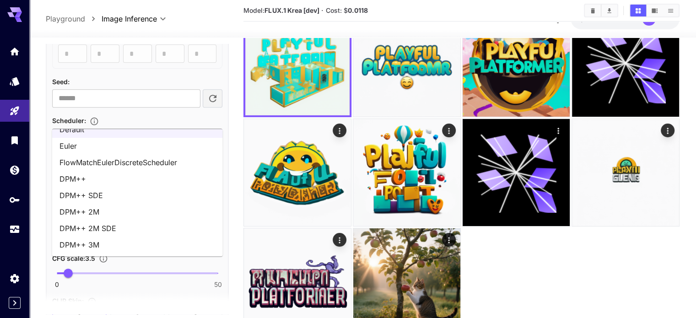
scroll to position [72, 0]
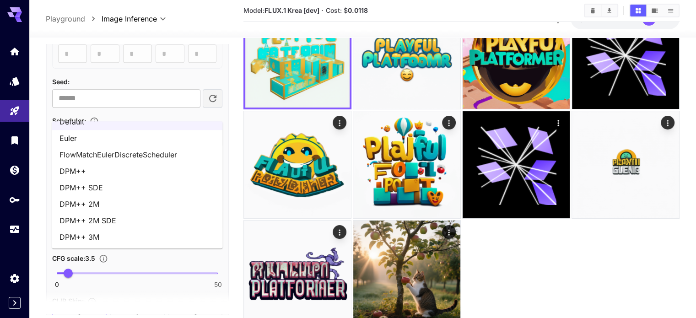
click at [103, 238] on li "DPM++ 3M" at bounding box center [137, 237] width 171 height 16
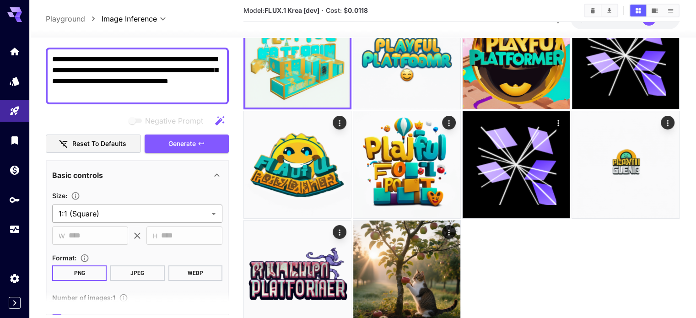
scroll to position [0, 0]
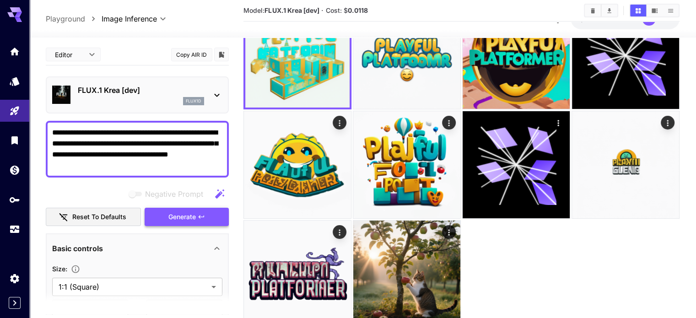
click at [165, 208] on button "Generate" at bounding box center [187, 217] width 84 height 19
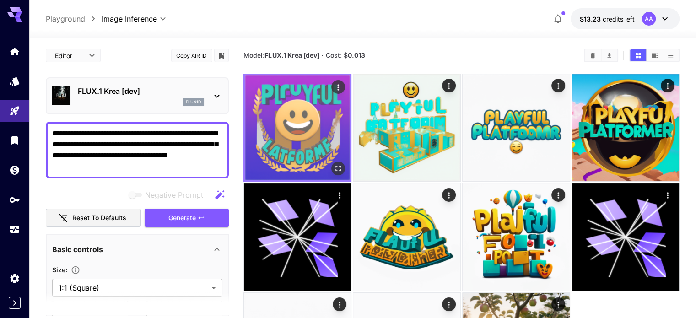
click at [277, 113] on img at bounding box center [297, 128] width 104 height 104
click at [334, 164] on icon "Open in fullscreen" at bounding box center [338, 168] width 9 height 9
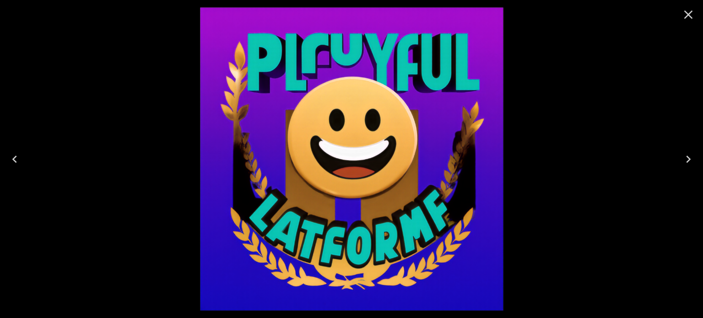
click at [691, 10] on icon "Close" at bounding box center [688, 14] width 15 height 15
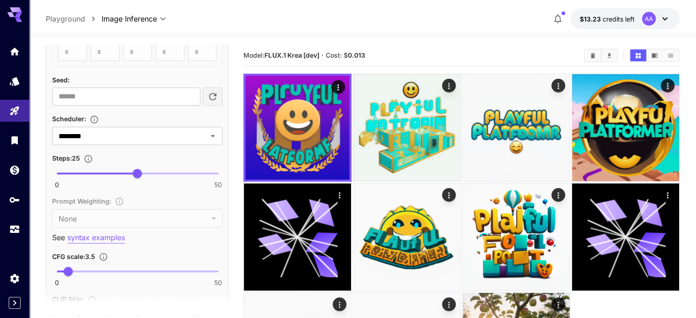
scroll to position [595, 0]
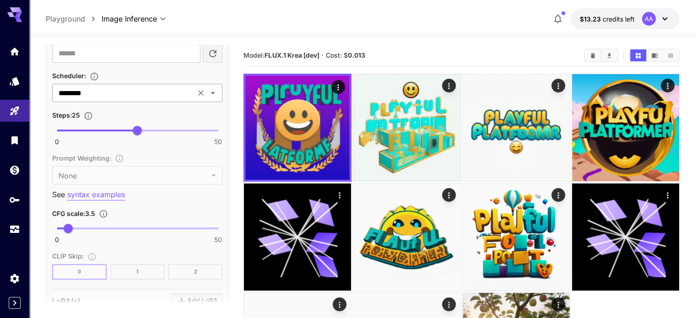
click at [99, 91] on input "********" at bounding box center [124, 93] width 138 height 13
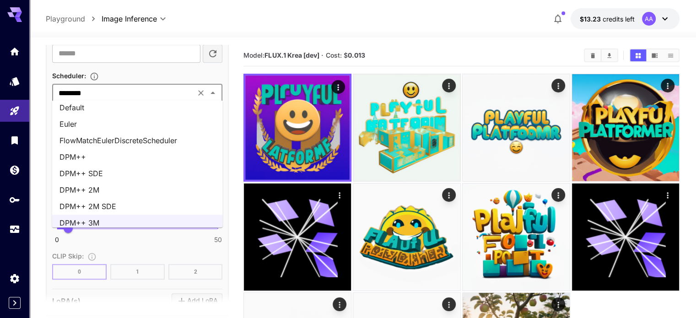
scroll to position [0, 0]
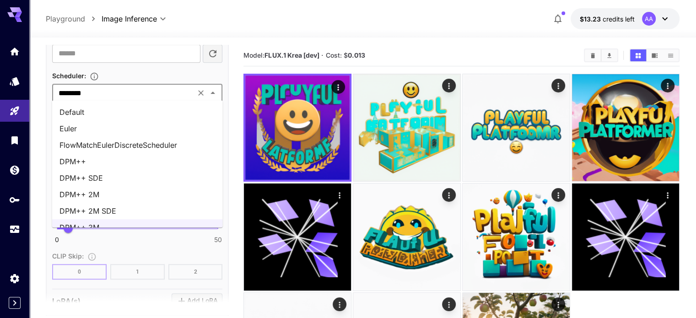
click at [130, 145] on li "FlowMatchEulerDiscreteScheduler" at bounding box center [137, 145] width 171 height 16
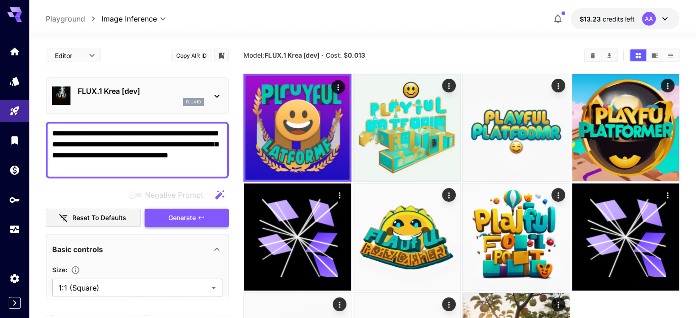
click at [167, 215] on button "Generate" at bounding box center [187, 218] width 84 height 19
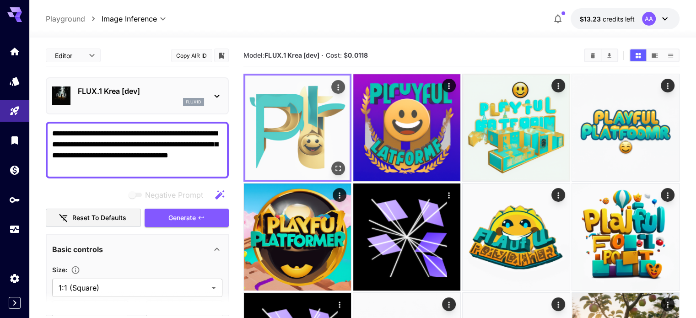
click at [285, 120] on img at bounding box center [297, 128] width 104 height 104
click at [334, 164] on icon "Open in fullscreen" at bounding box center [338, 168] width 9 height 9
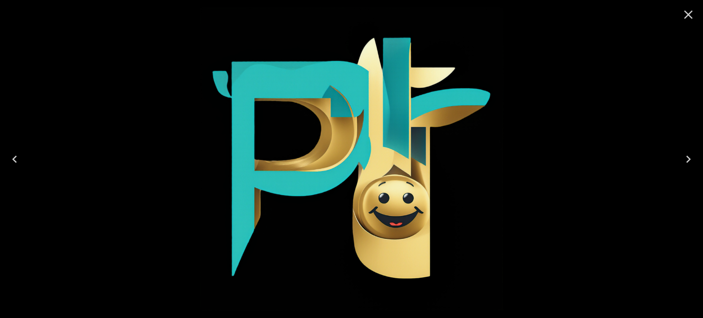
click at [687, 16] on icon "Close" at bounding box center [688, 15] width 9 height 9
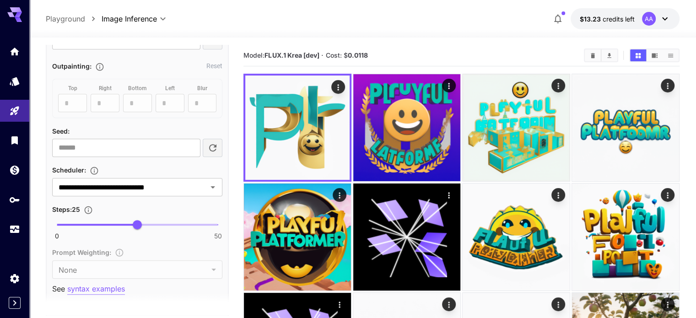
scroll to position [487, 0]
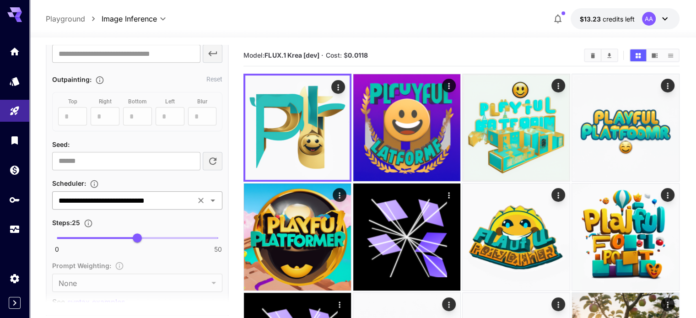
click at [213, 200] on icon "Open" at bounding box center [213, 201] width 5 height 2
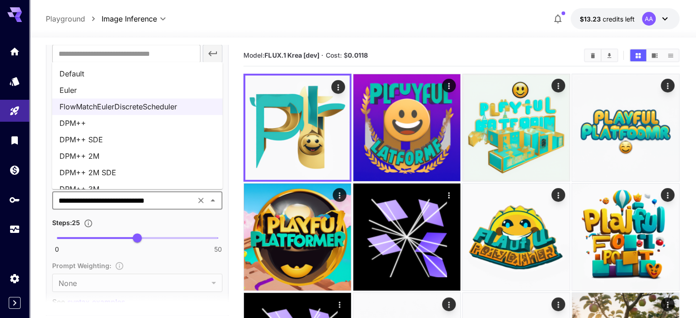
click at [111, 92] on li "Euler" at bounding box center [137, 90] width 171 height 16
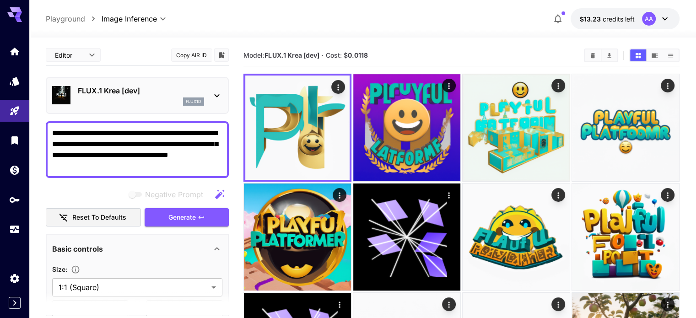
scroll to position [0, 0]
click at [159, 213] on button "Generate" at bounding box center [187, 218] width 84 height 19
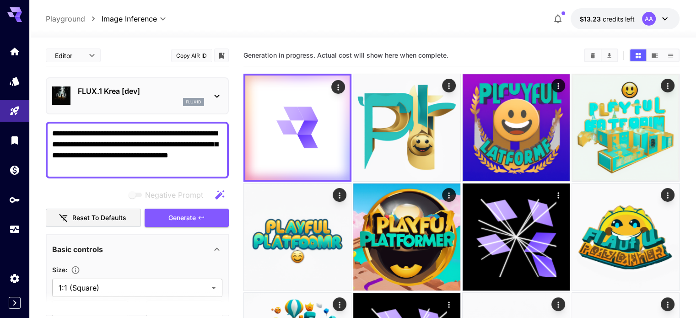
click at [136, 130] on textarea "**********" at bounding box center [137, 150] width 170 height 44
type textarea "**********"
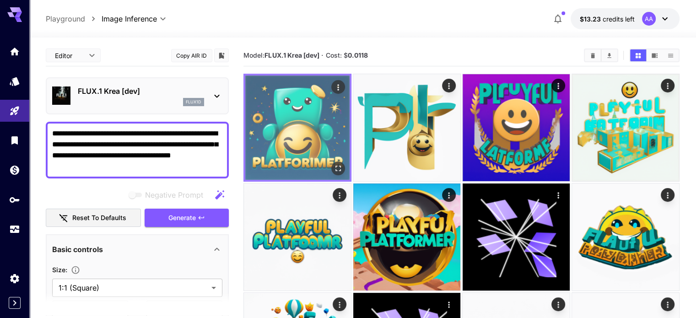
click at [299, 101] on img at bounding box center [297, 128] width 104 height 104
click at [334, 164] on icon "Open in fullscreen" at bounding box center [338, 168] width 9 height 9
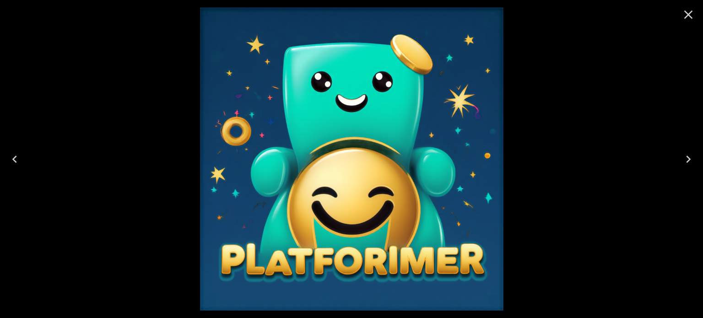
click at [680, 14] on button "Close" at bounding box center [688, 15] width 22 height 22
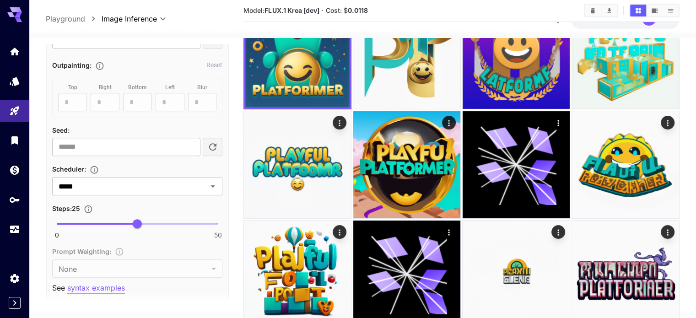
scroll to position [503, 0]
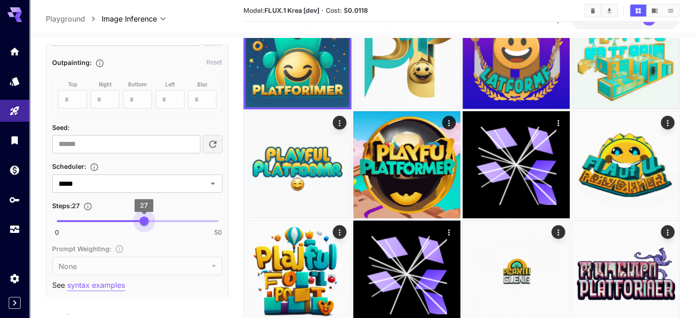
type input "**"
click at [146, 216] on span "28" at bounding box center [147, 220] width 9 height 9
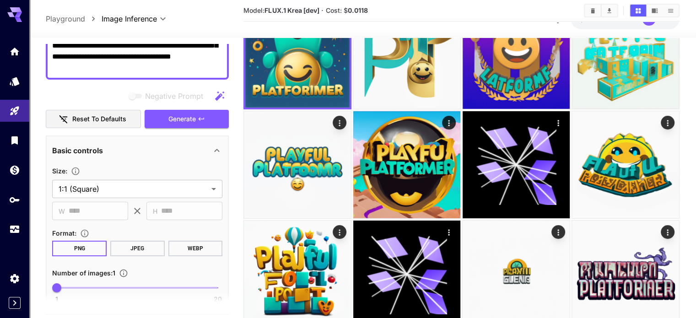
scroll to position [0, 0]
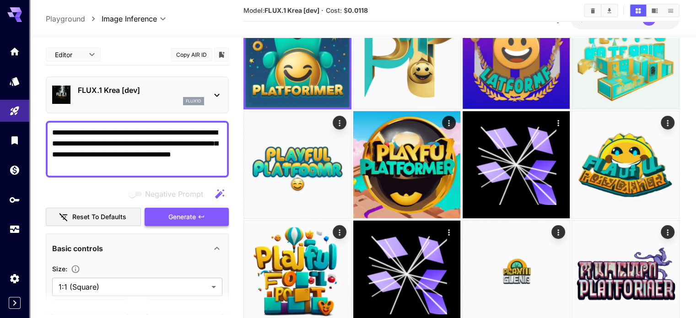
click at [148, 208] on button "Generate" at bounding box center [187, 217] width 84 height 19
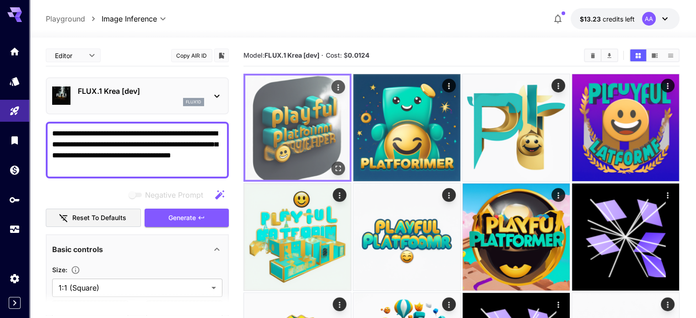
click at [282, 111] on img at bounding box center [297, 128] width 104 height 104
click at [334, 164] on icon "Open in fullscreen" at bounding box center [338, 168] width 9 height 9
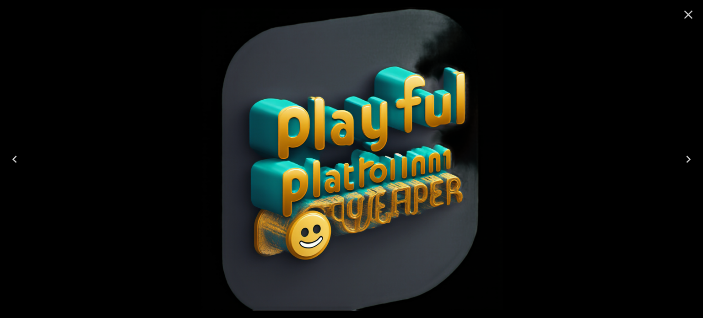
click at [690, 13] on icon "Close" at bounding box center [688, 15] width 9 height 9
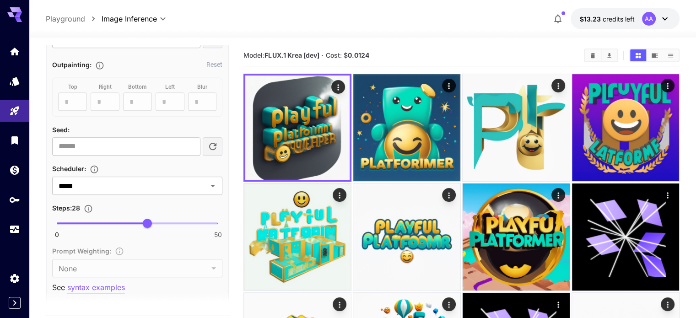
scroll to position [503, 0]
click at [215, 184] on icon "Open" at bounding box center [212, 184] width 11 height 11
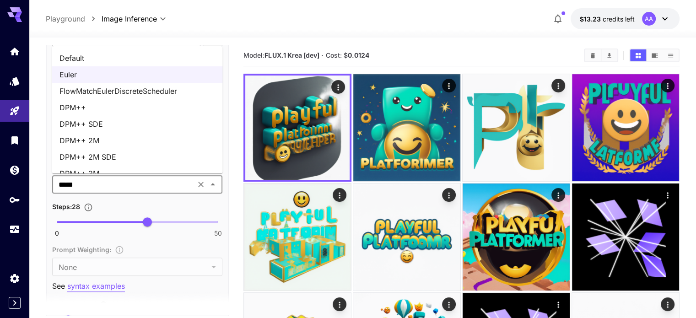
click at [93, 58] on li "Default" at bounding box center [137, 58] width 171 height 16
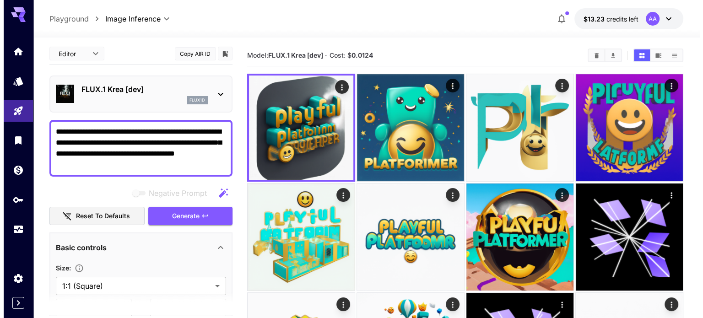
scroll to position [0, 0]
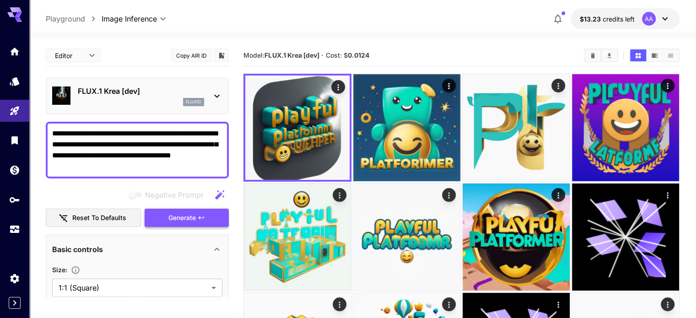
click at [165, 216] on button "Generate" at bounding box center [187, 218] width 84 height 19
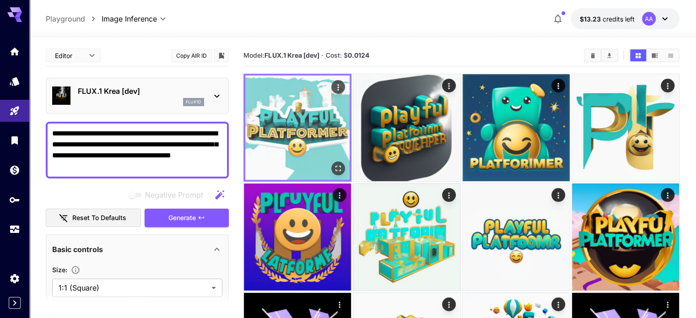
click at [304, 109] on img at bounding box center [297, 128] width 104 height 104
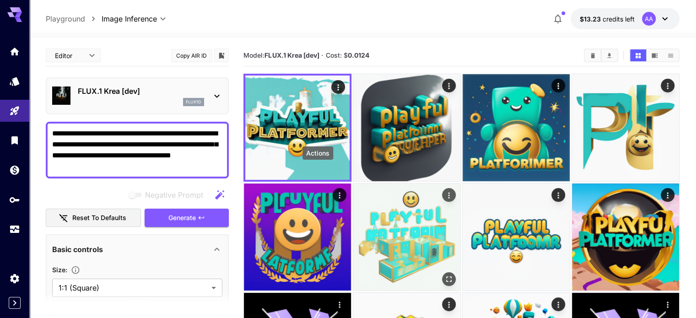
click at [442, 188] on button "Actions" at bounding box center [449, 195] width 14 height 14
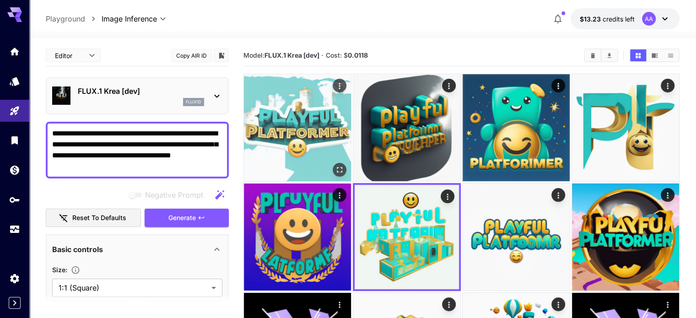
click at [297, 113] on img at bounding box center [297, 127] width 107 height 107
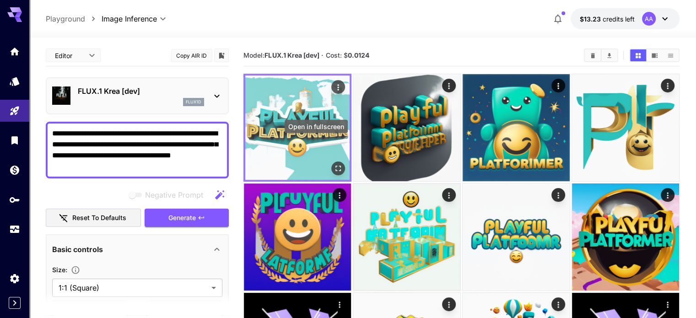
click at [331, 162] on button "Open in fullscreen" at bounding box center [338, 169] width 14 height 14
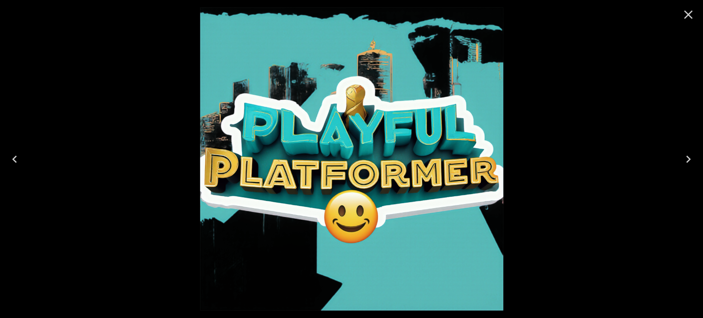
click at [686, 16] on icon "Close" at bounding box center [688, 14] width 15 height 15
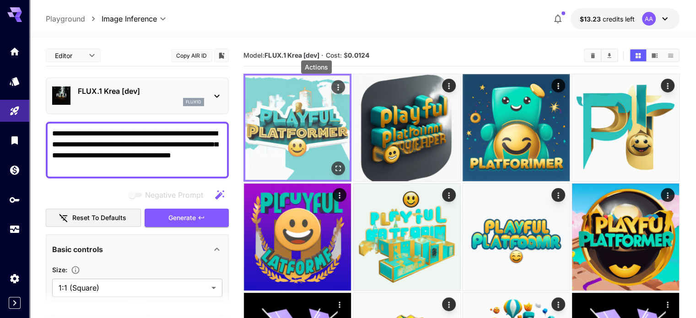
click at [334, 81] on div "Actions" at bounding box center [338, 86] width 9 height 11
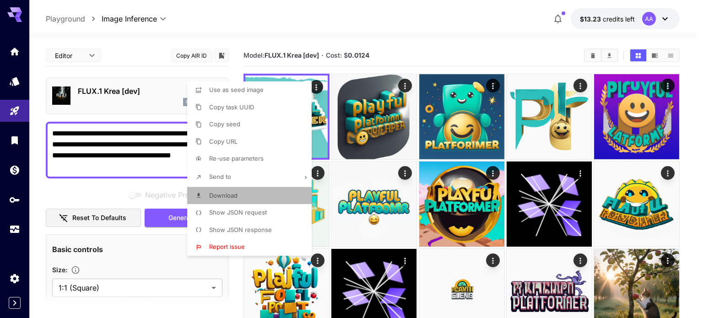
click at [242, 196] on li "Download" at bounding box center [252, 195] width 130 height 17
